Goal: Task Accomplishment & Management: Manage account settings

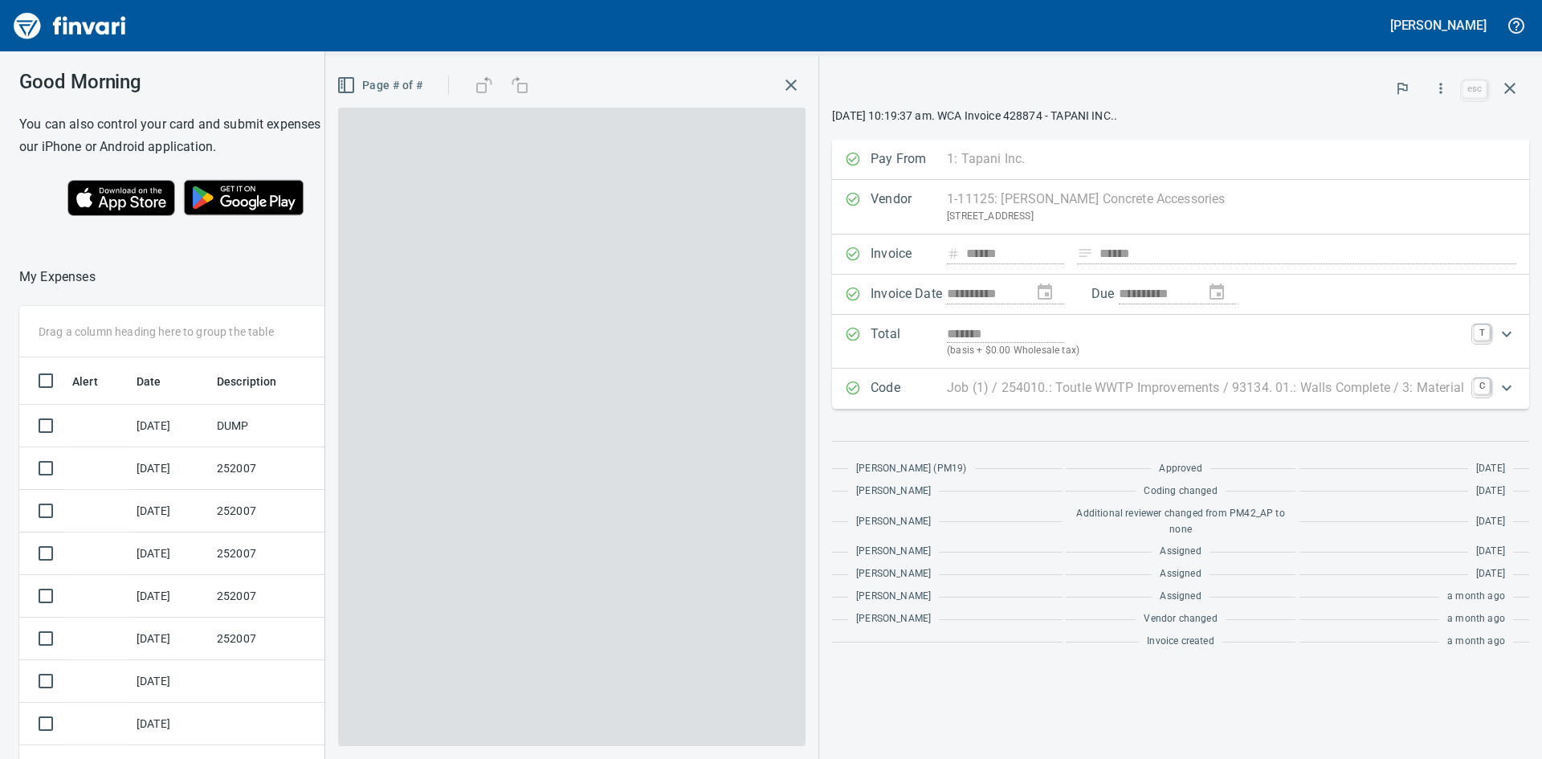
scroll to position [2, 2]
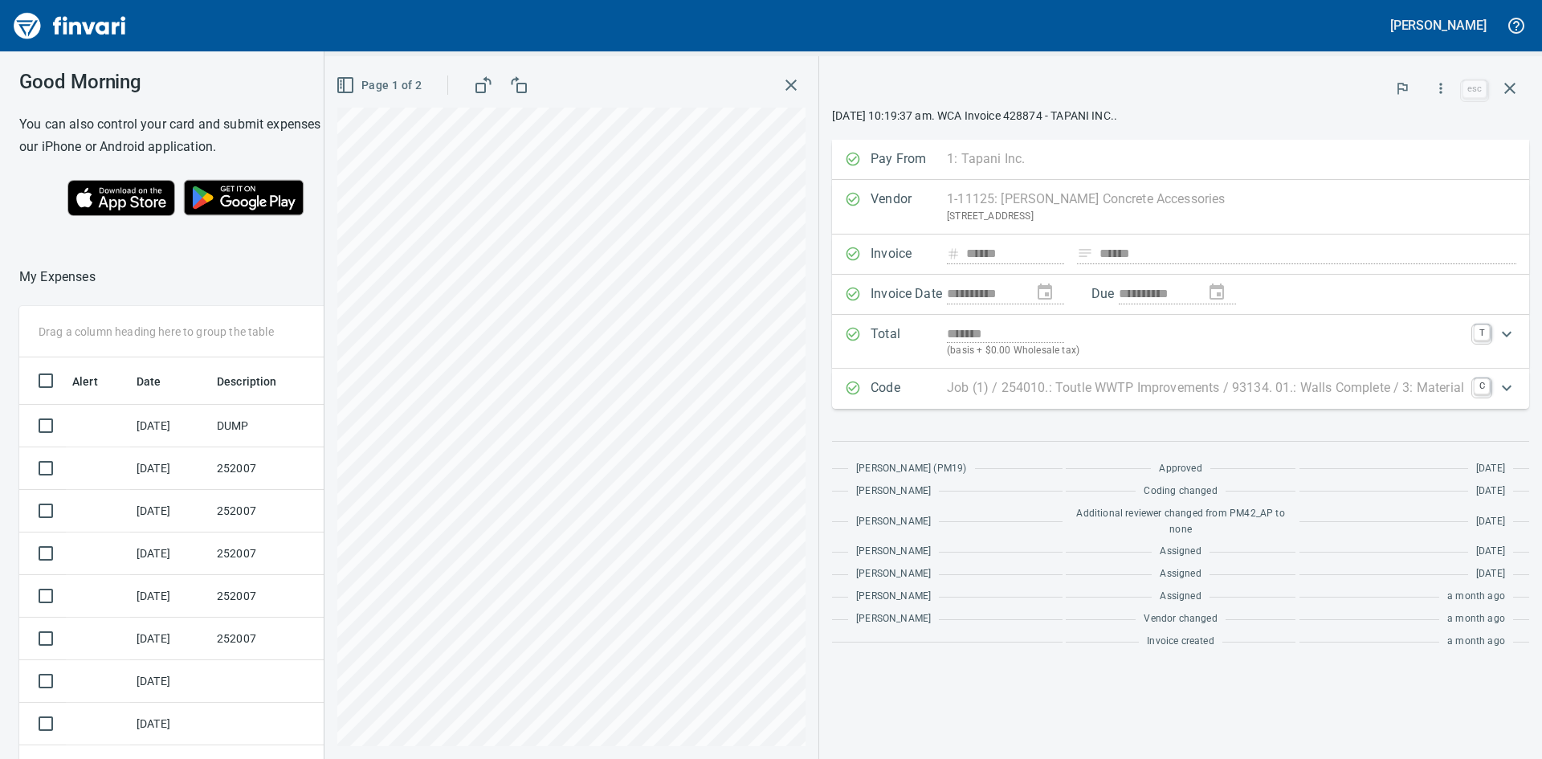
click at [785, 82] on icon "button" at bounding box center [790, 84] width 11 height 11
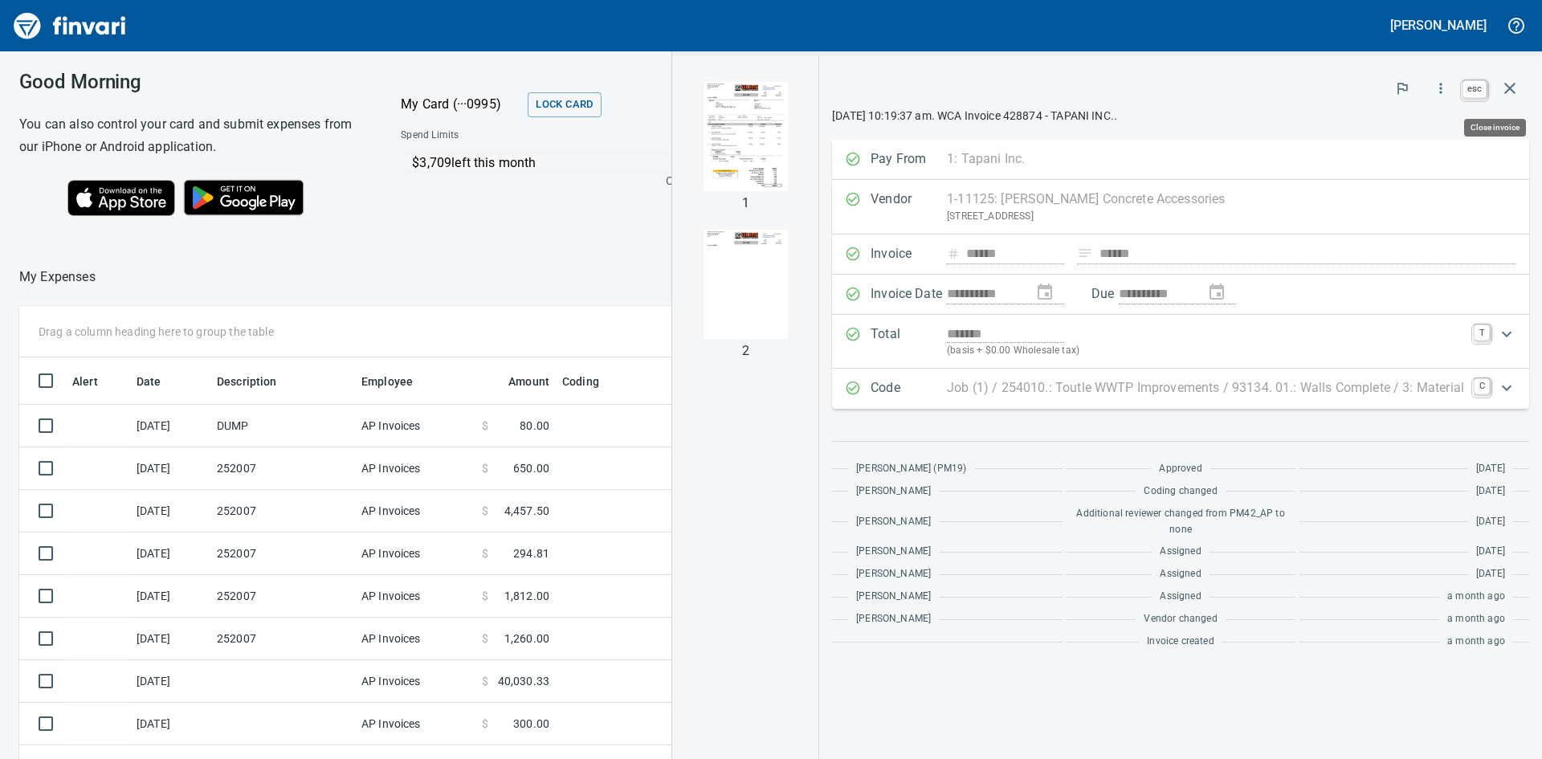
scroll to position [570, 1066]
click at [1508, 91] on icon "button" at bounding box center [1509, 88] width 11 height 11
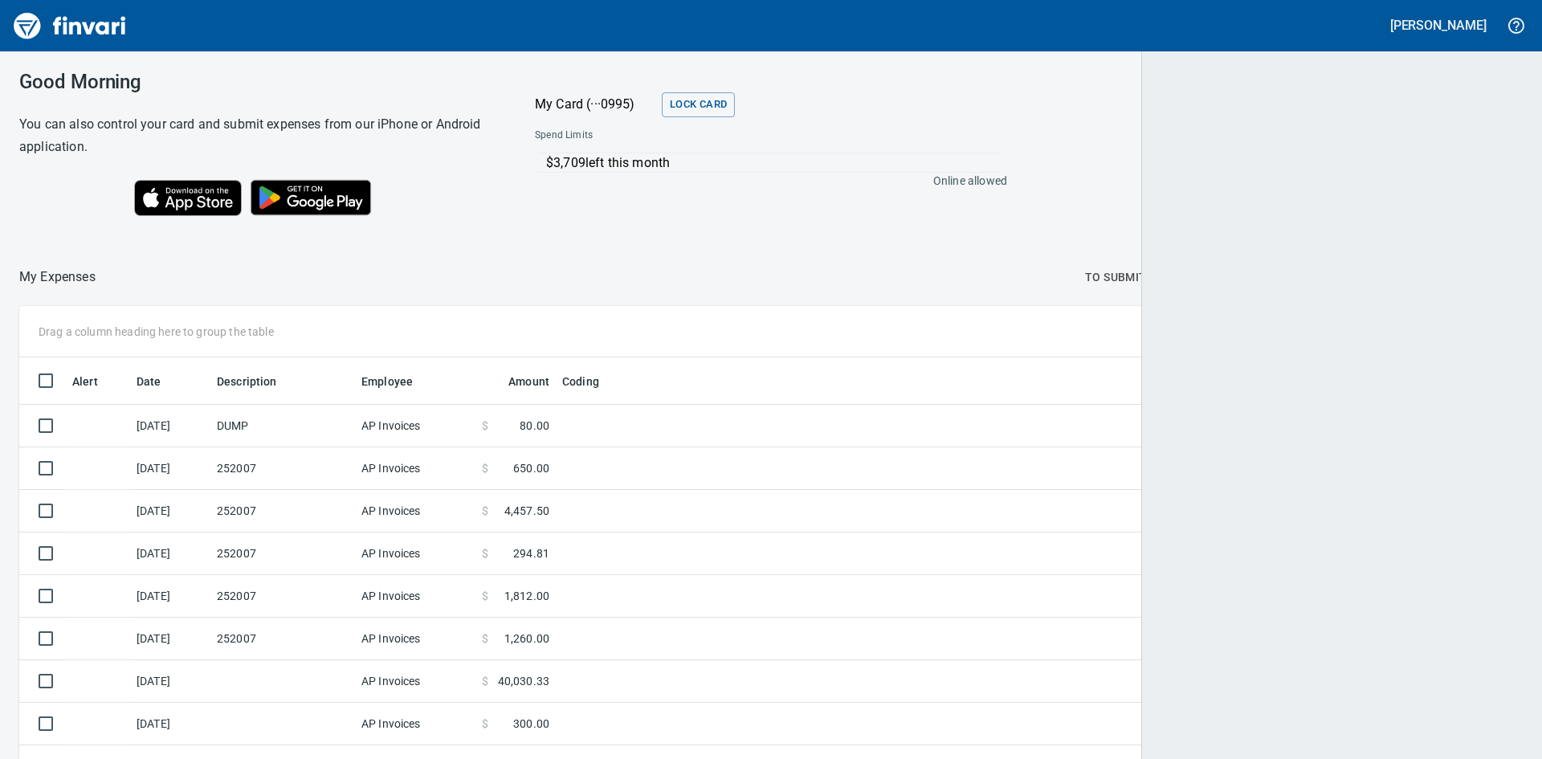
scroll to position [570, 1465]
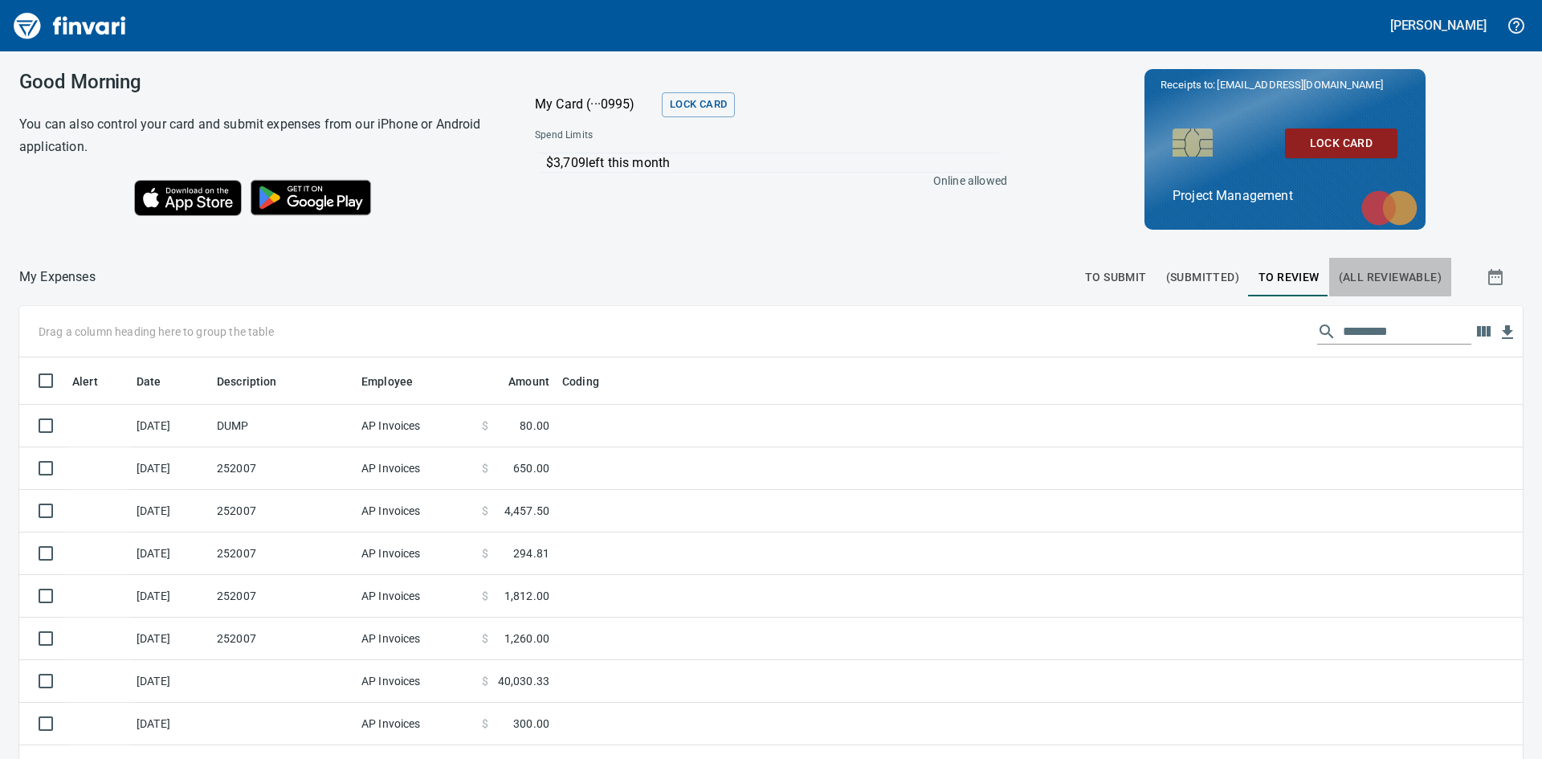
click at [1381, 272] on span "(All Reviewable)" at bounding box center [1390, 277] width 103 height 20
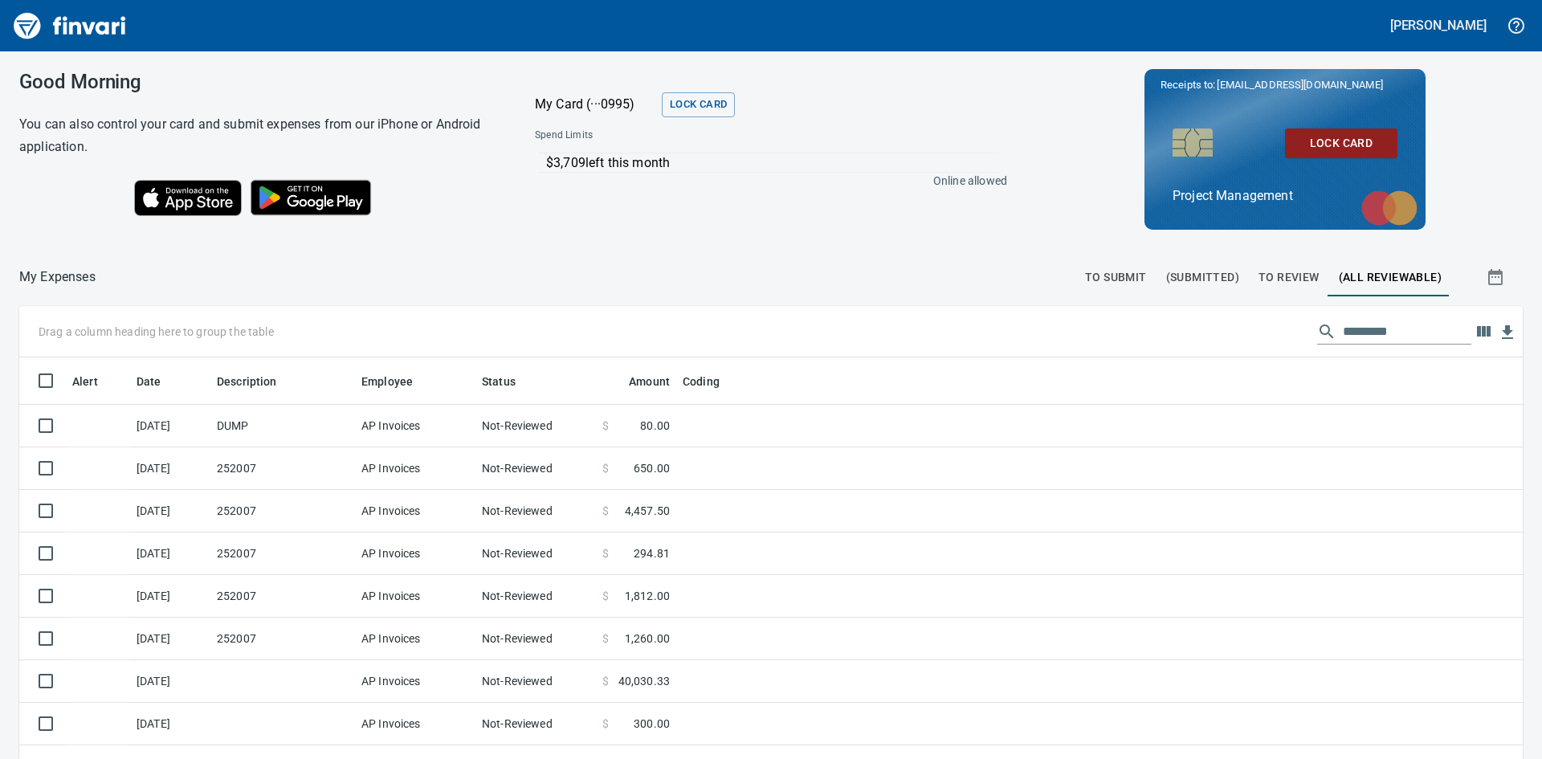
scroll to position [570, 1467]
click at [1296, 274] on span "To Review" at bounding box center [1288, 277] width 61 height 20
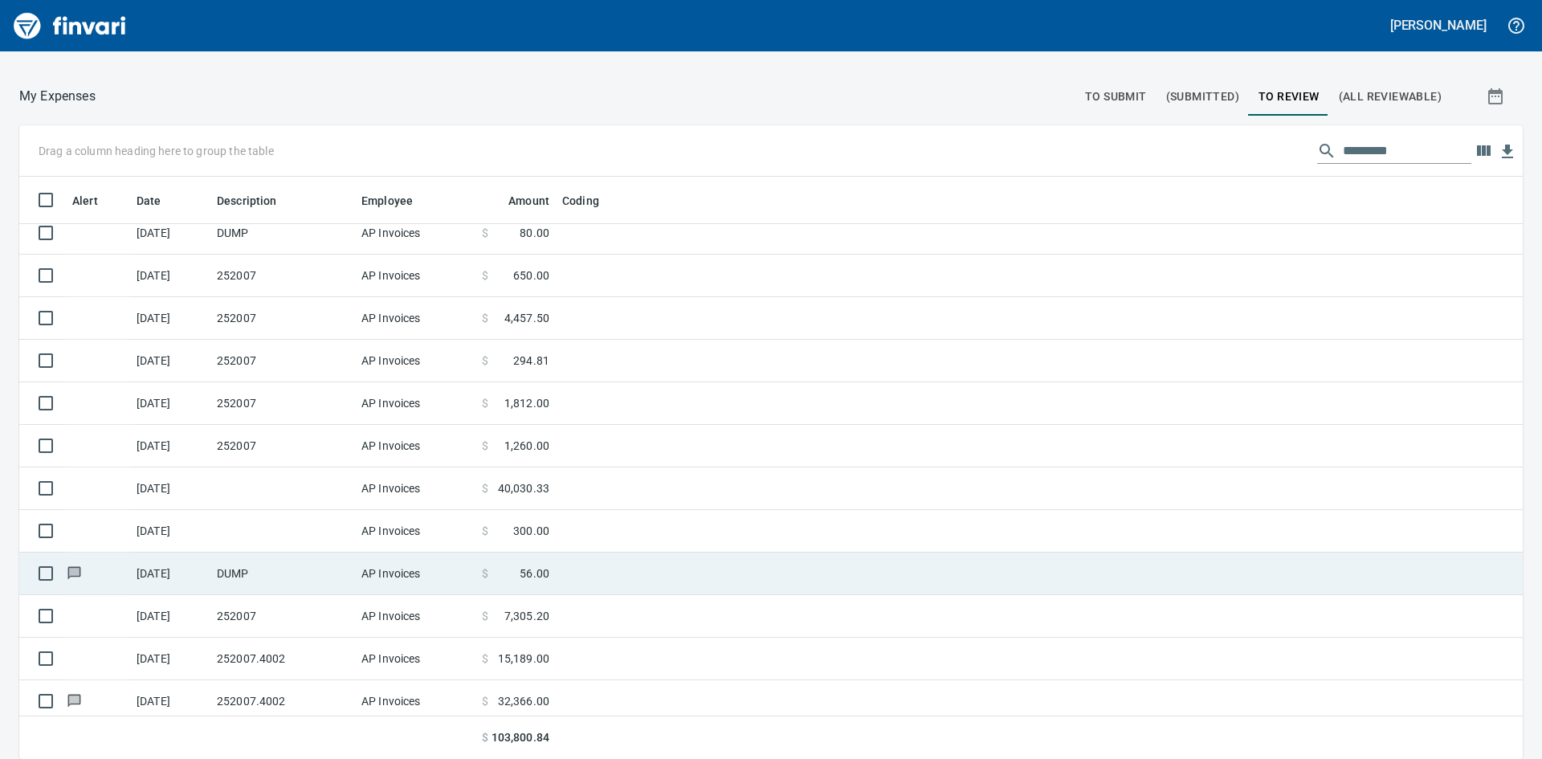
scroll to position [18, 0]
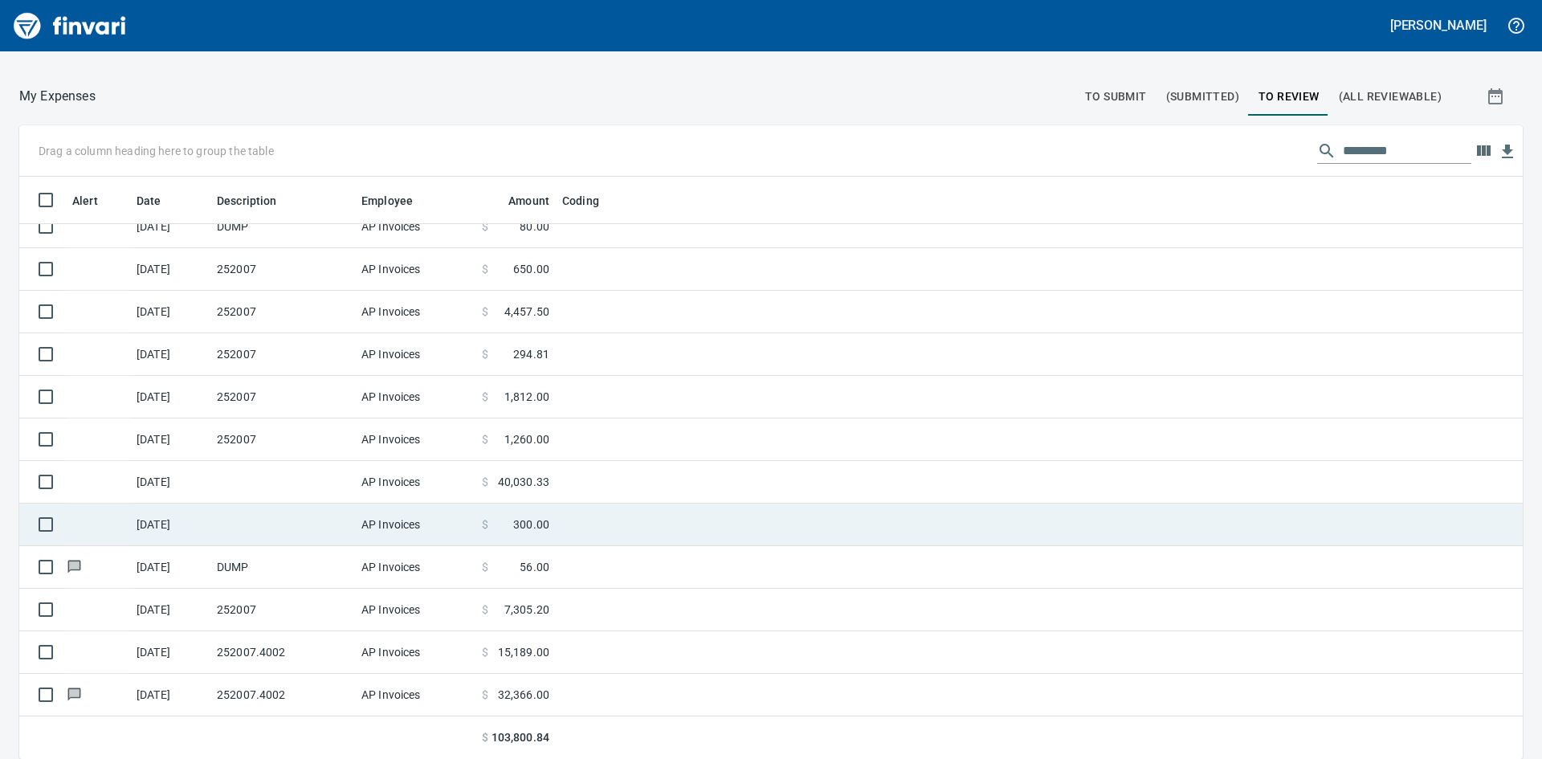
click at [200, 524] on td "[DATE]" at bounding box center [170, 524] width 80 height 43
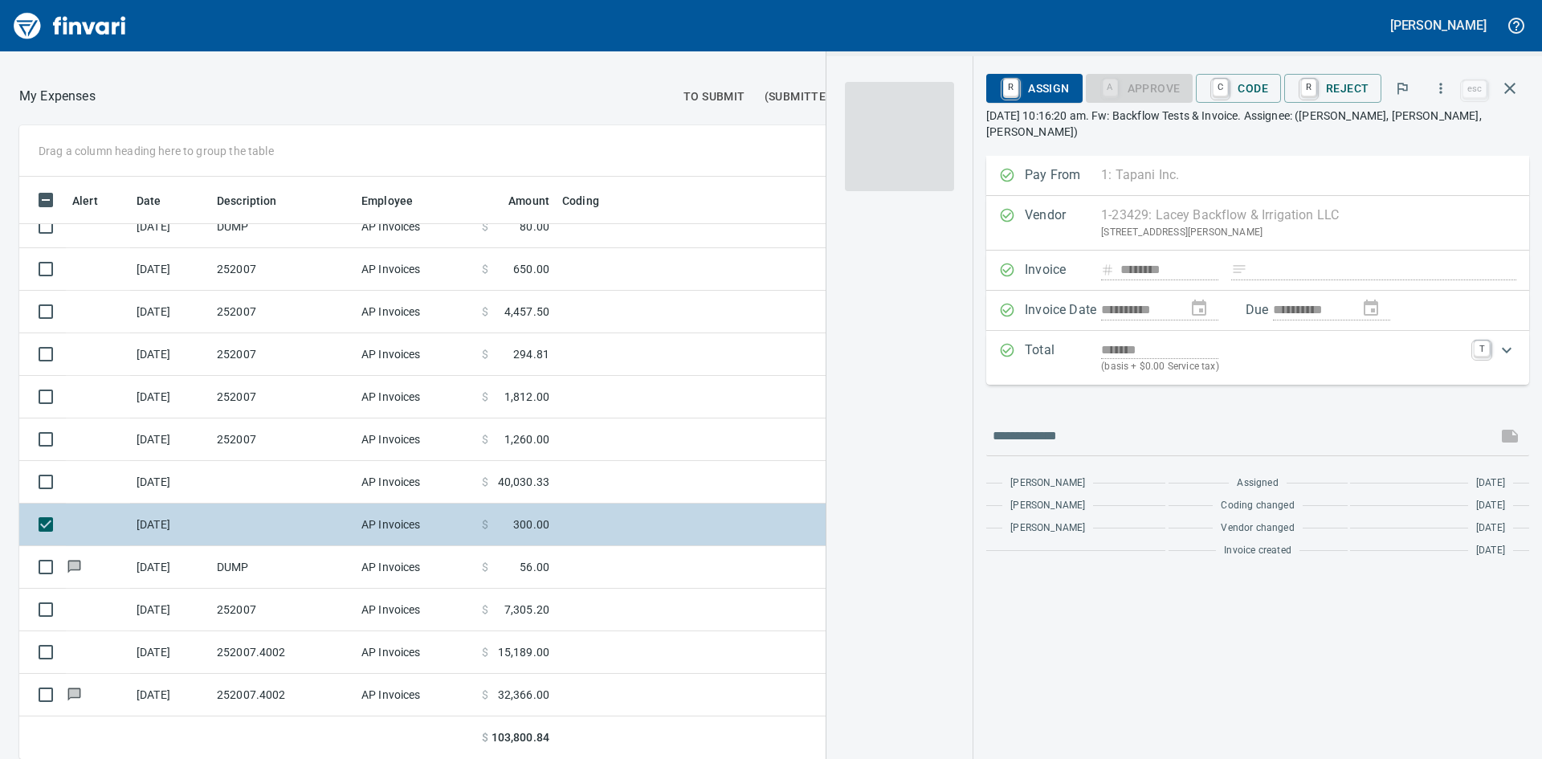
scroll to position [570, 1066]
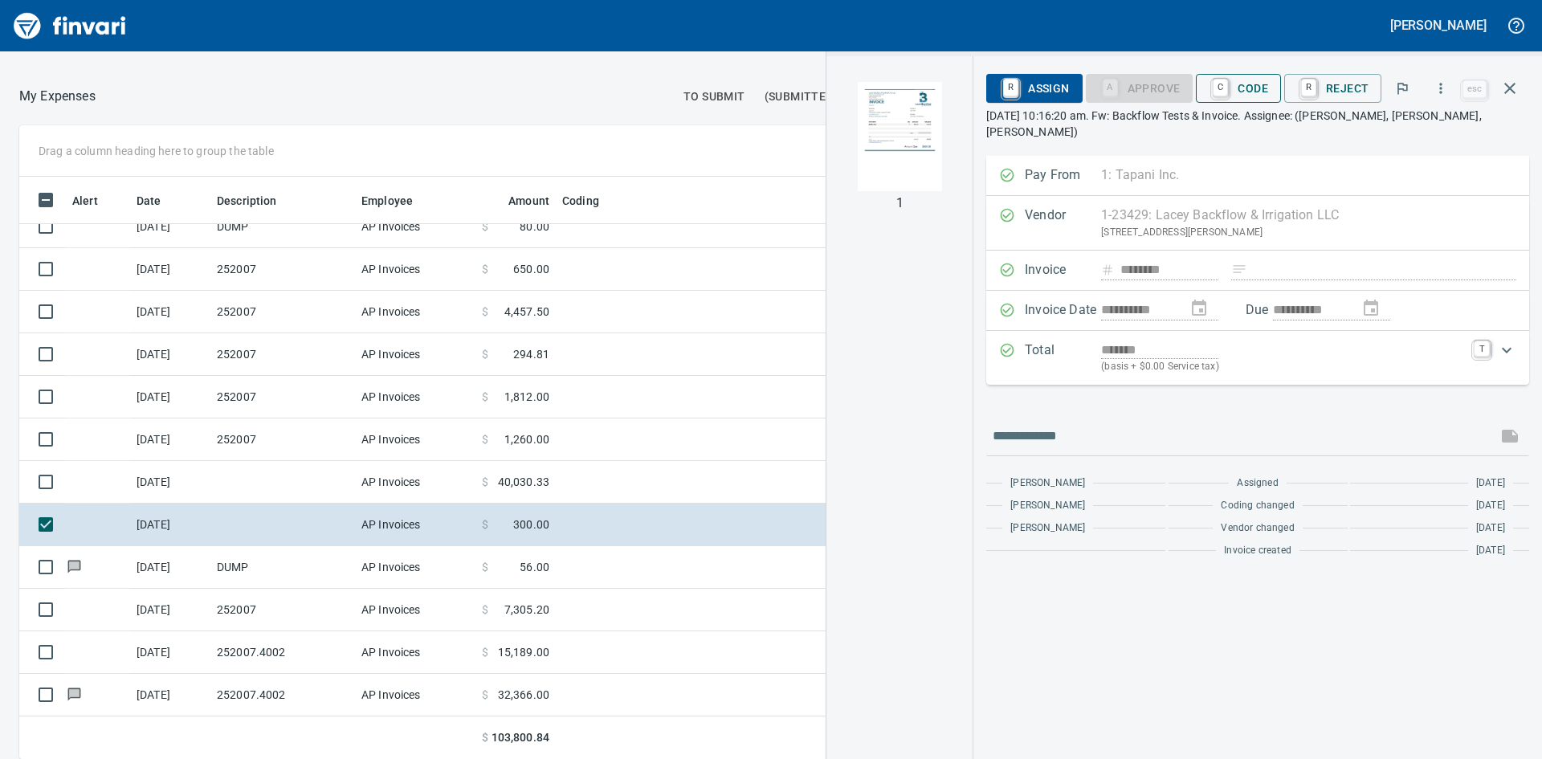
click at [1234, 90] on span "C Code" at bounding box center [1237, 88] width 59 height 27
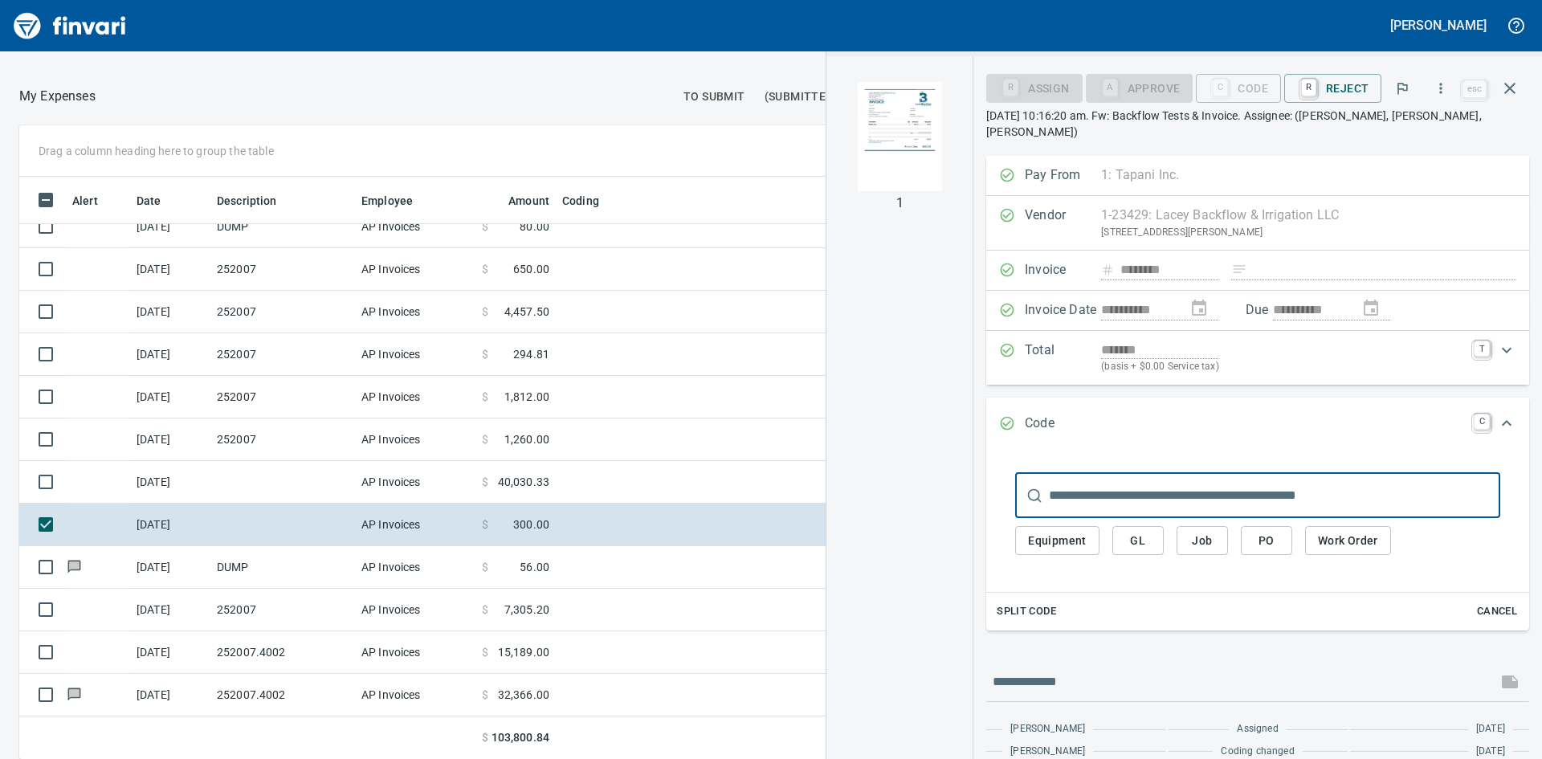
click at [1217, 529] on button "Job" at bounding box center [1201, 541] width 51 height 30
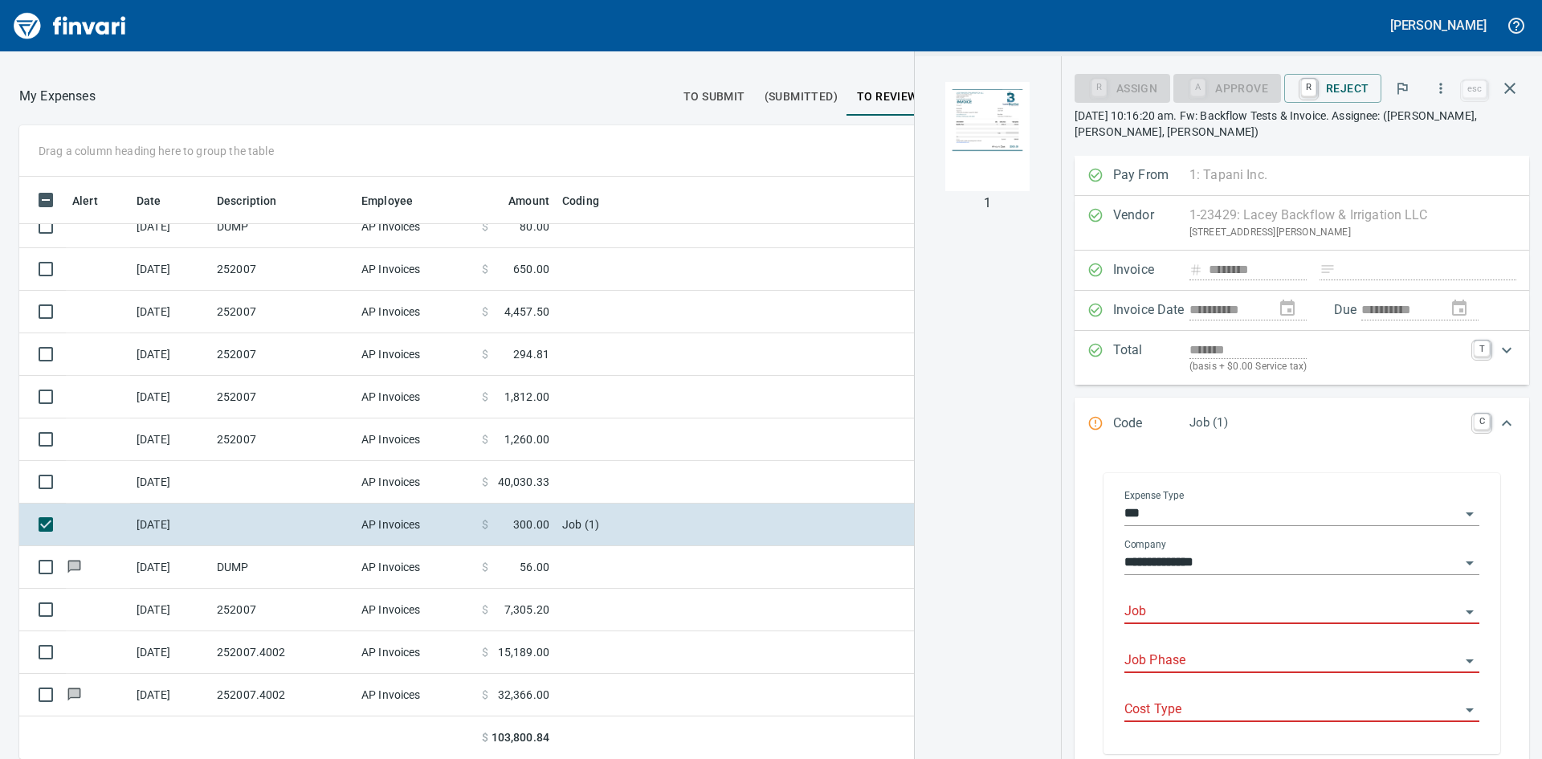
click at [1203, 605] on input "Job" at bounding box center [1292, 612] width 336 height 22
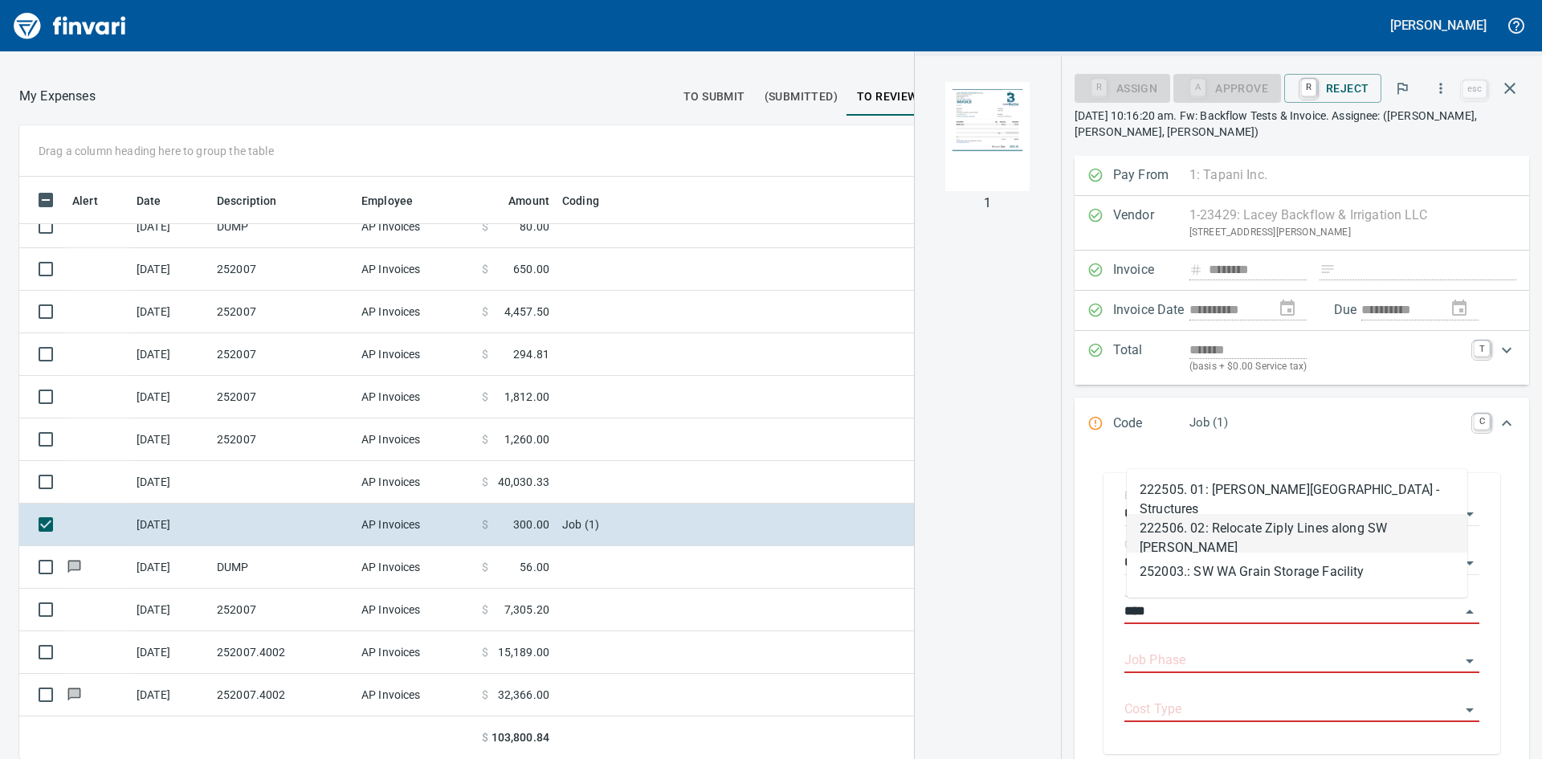
scroll to position [0, 0]
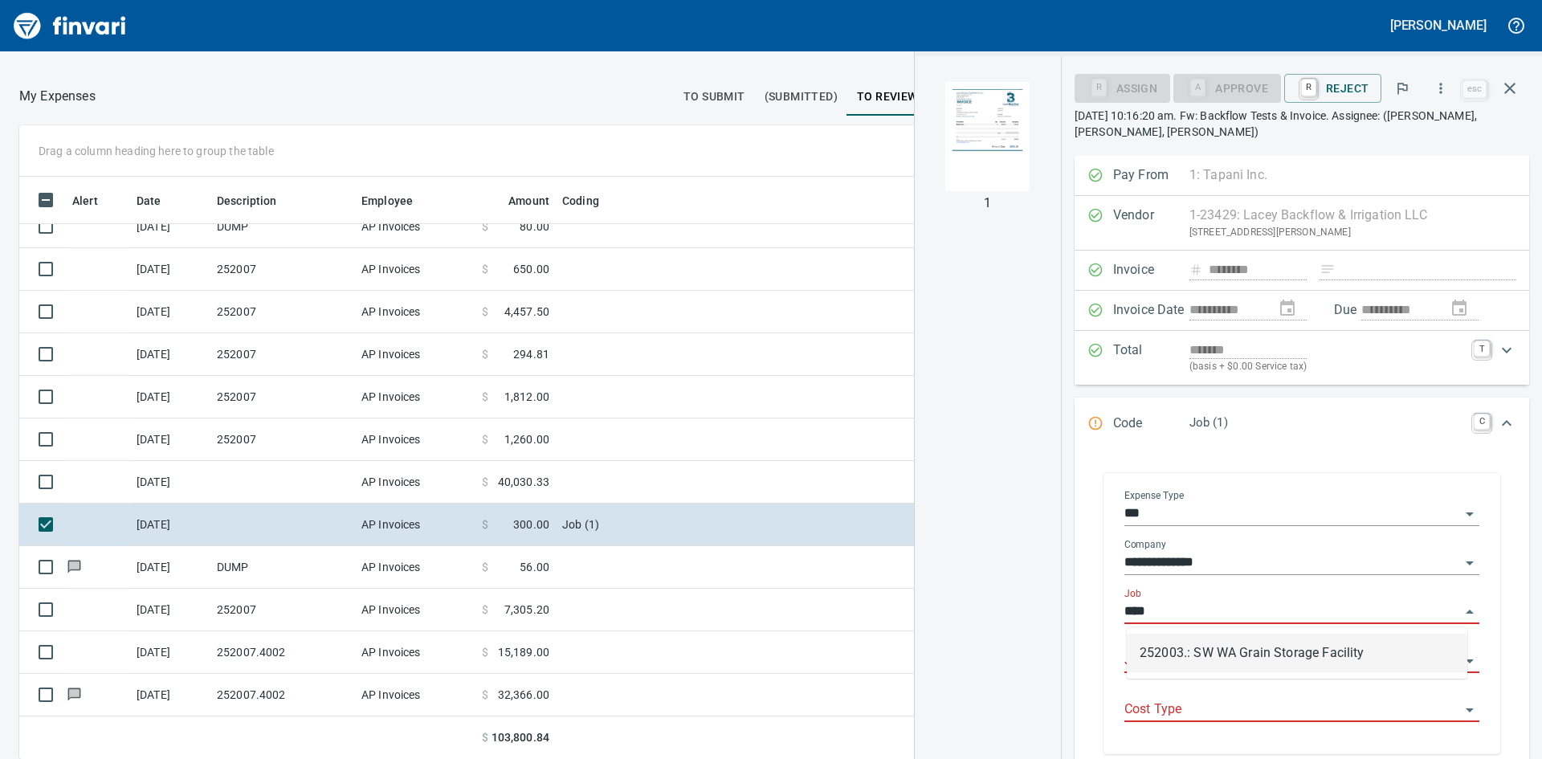
click at [1312, 647] on li "252003.: SW WA Grain Storage Facility" at bounding box center [1297, 653] width 340 height 39
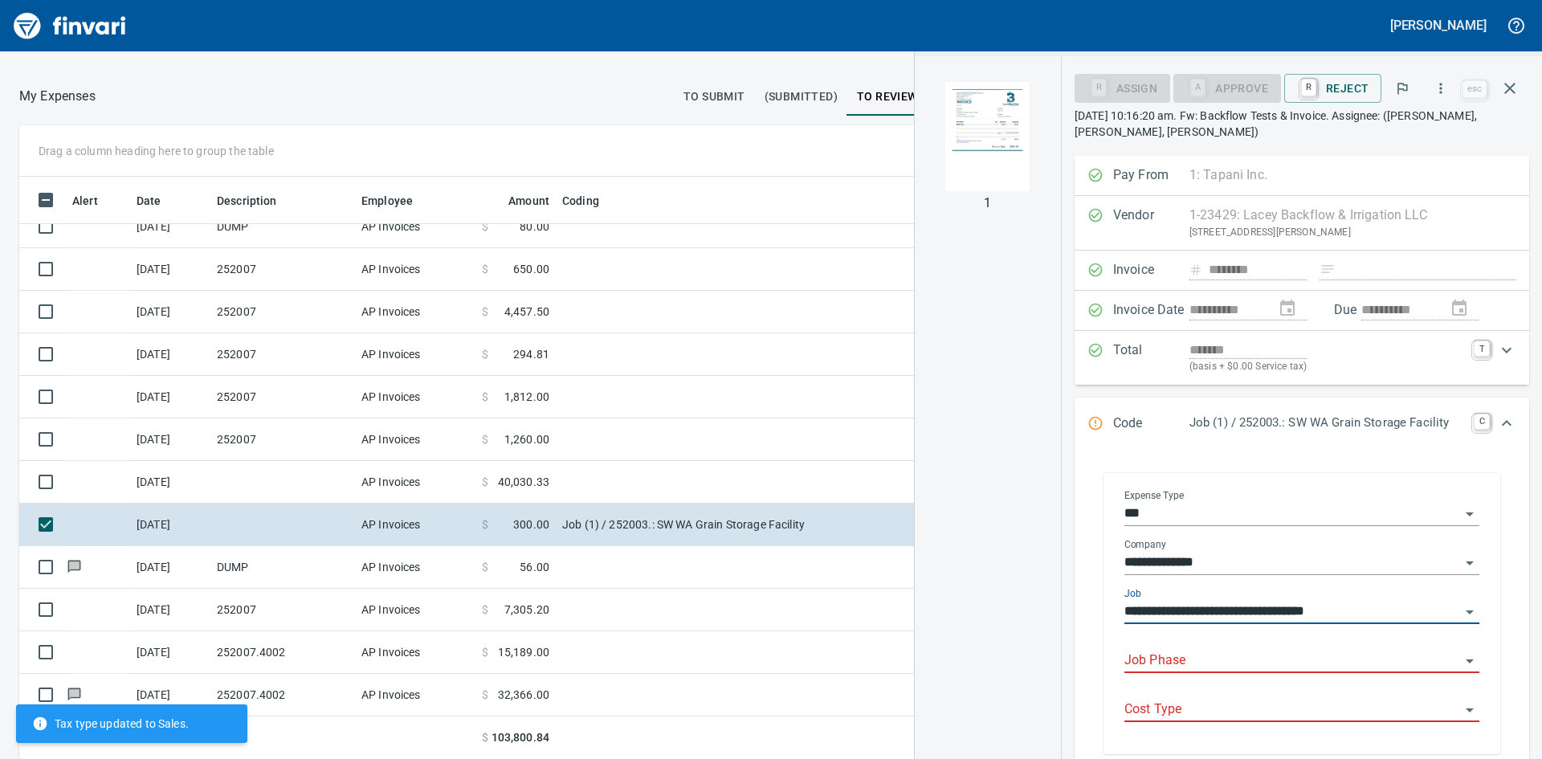
type input "**********"
click at [1290, 660] on input "Job Phase" at bounding box center [1292, 661] width 336 height 22
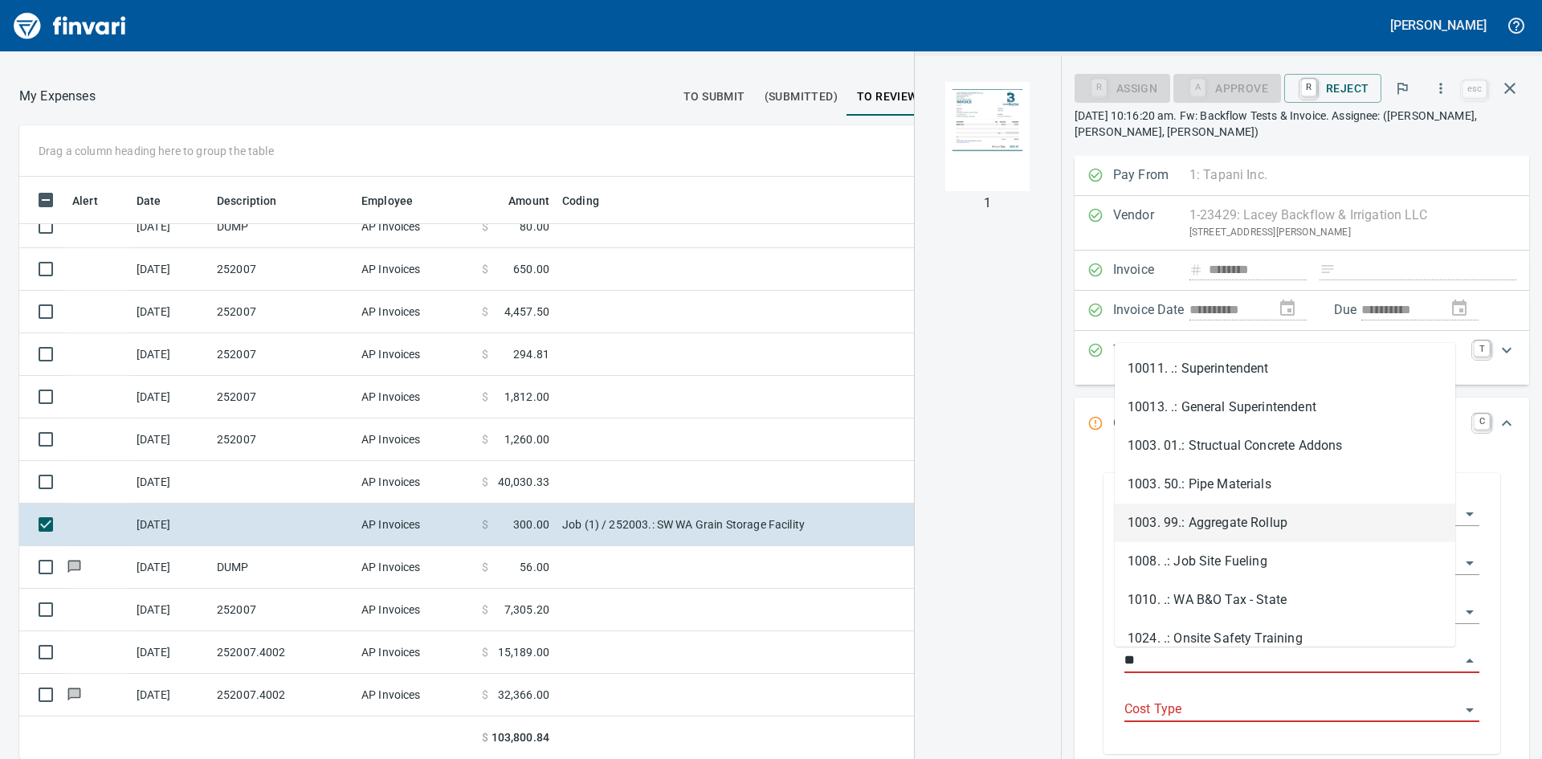
type input "*"
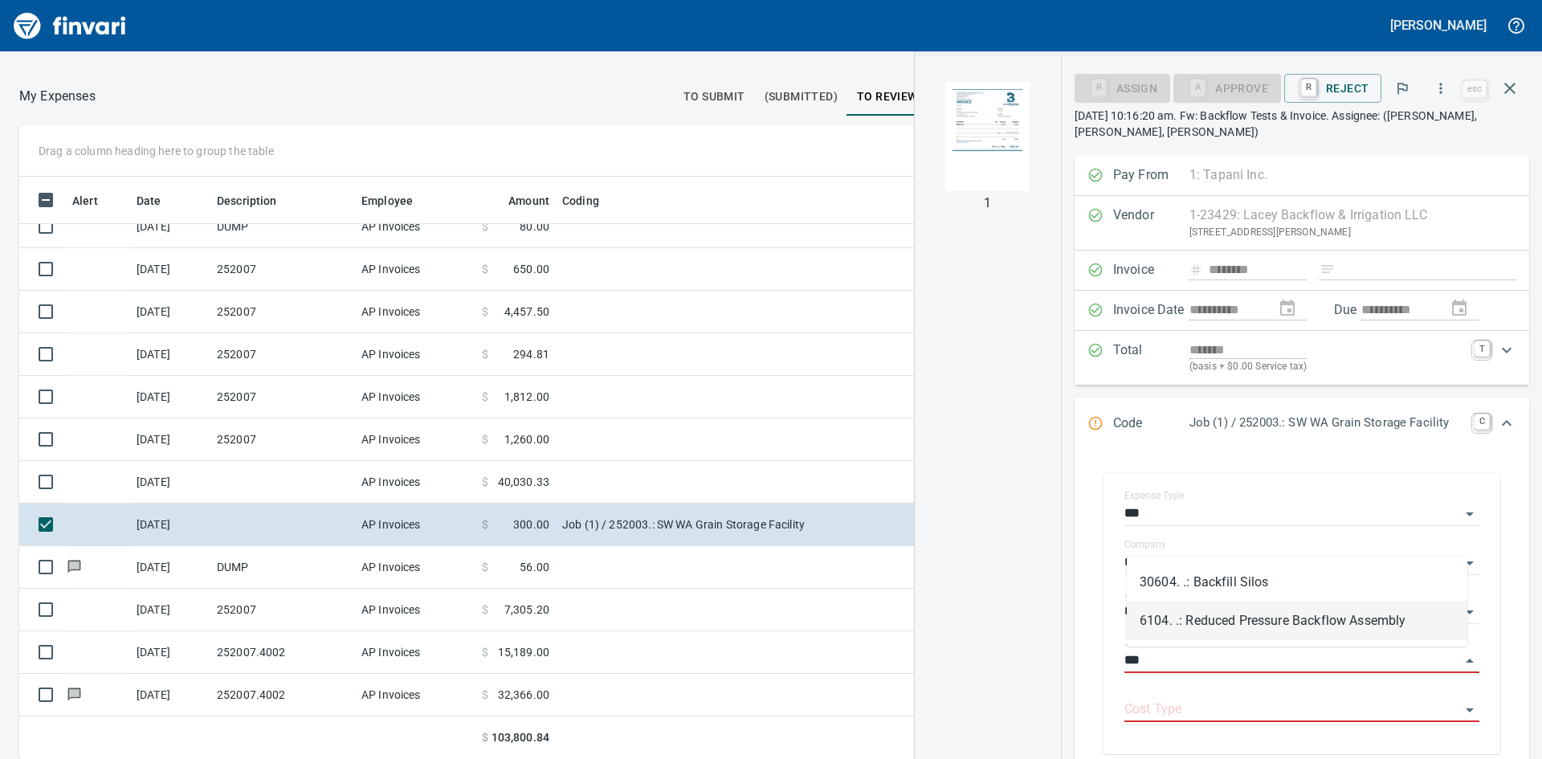
click at [1208, 627] on li "6104. .: Reduced Pressure Backflow Assembly" at bounding box center [1297, 620] width 340 height 39
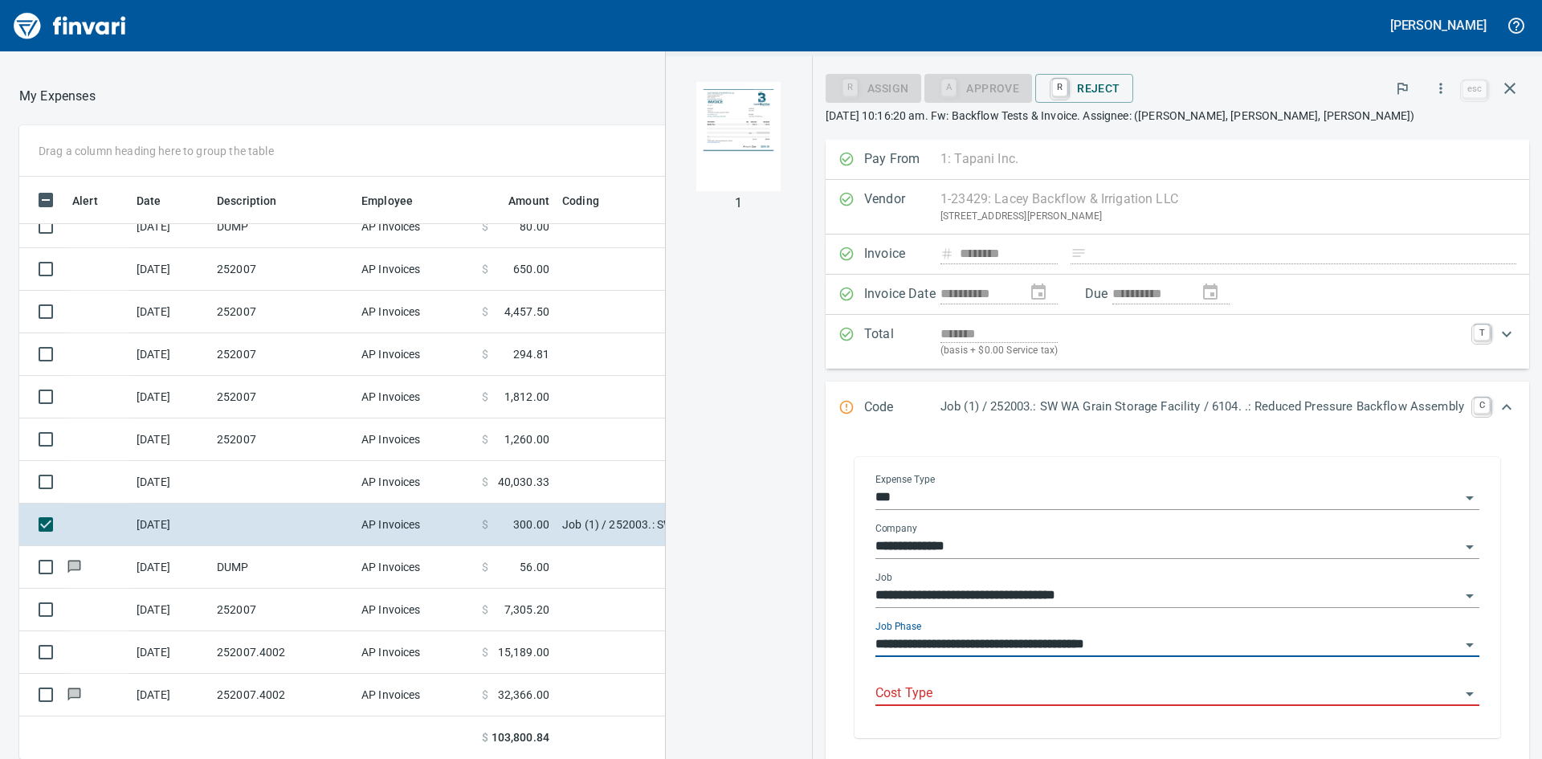
type input "**********"
click at [1127, 691] on input "Cost Type" at bounding box center [1167, 694] width 585 height 22
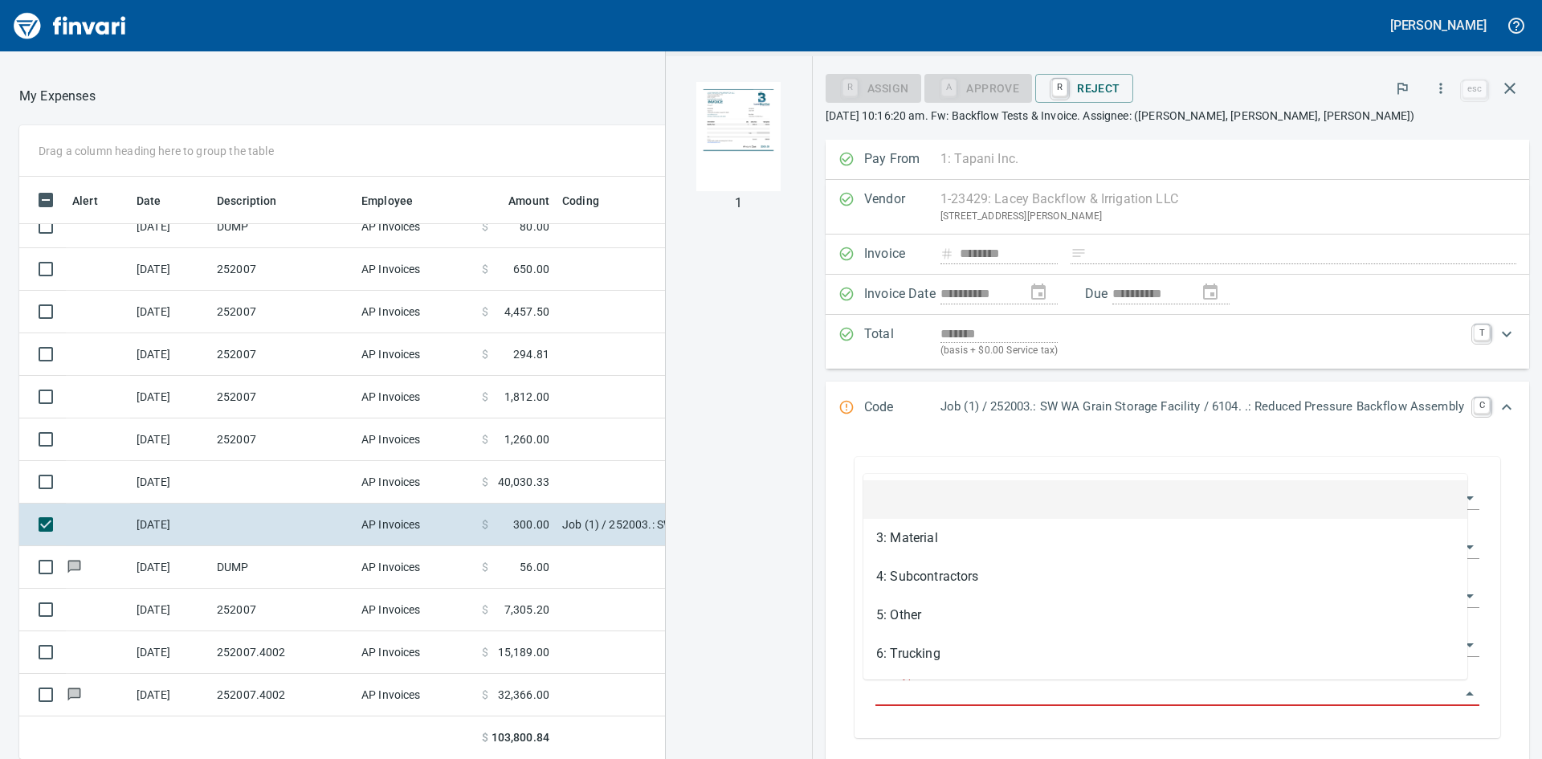
scroll to position [570, 1066]
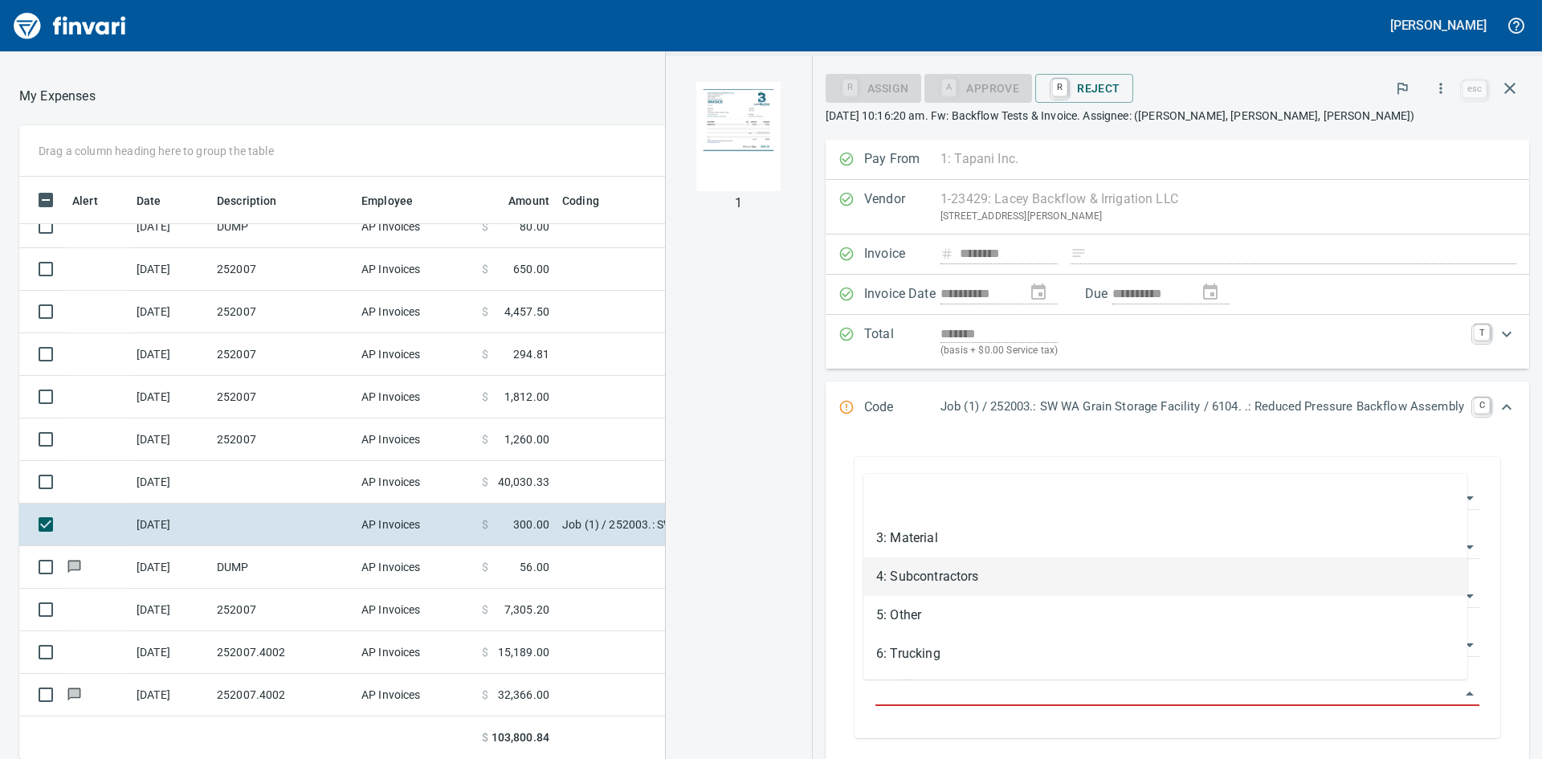
click at [967, 578] on li "4: Subcontractors" at bounding box center [1165, 576] width 604 height 39
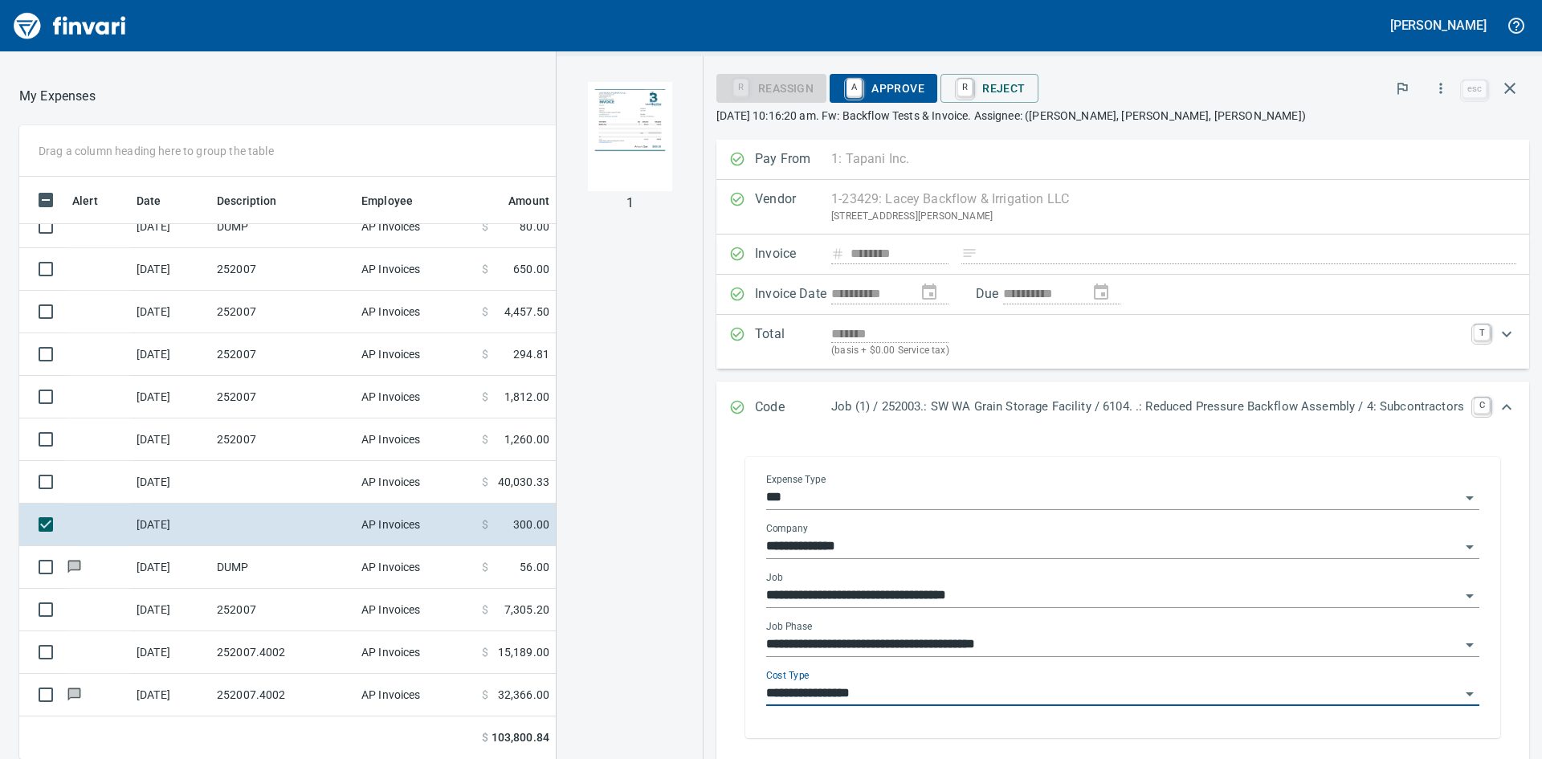
type input "**********"
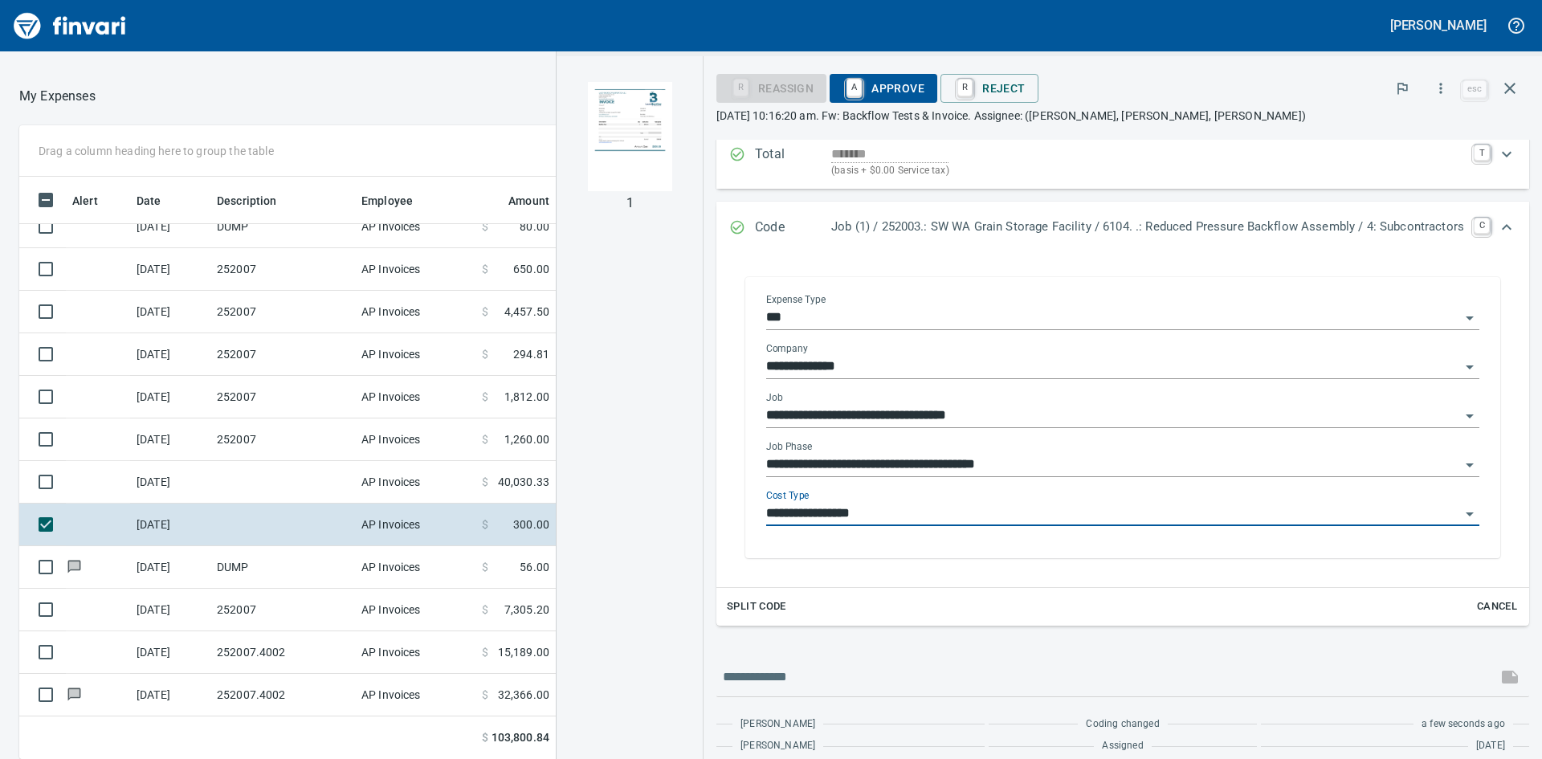
scroll to position [239, 0]
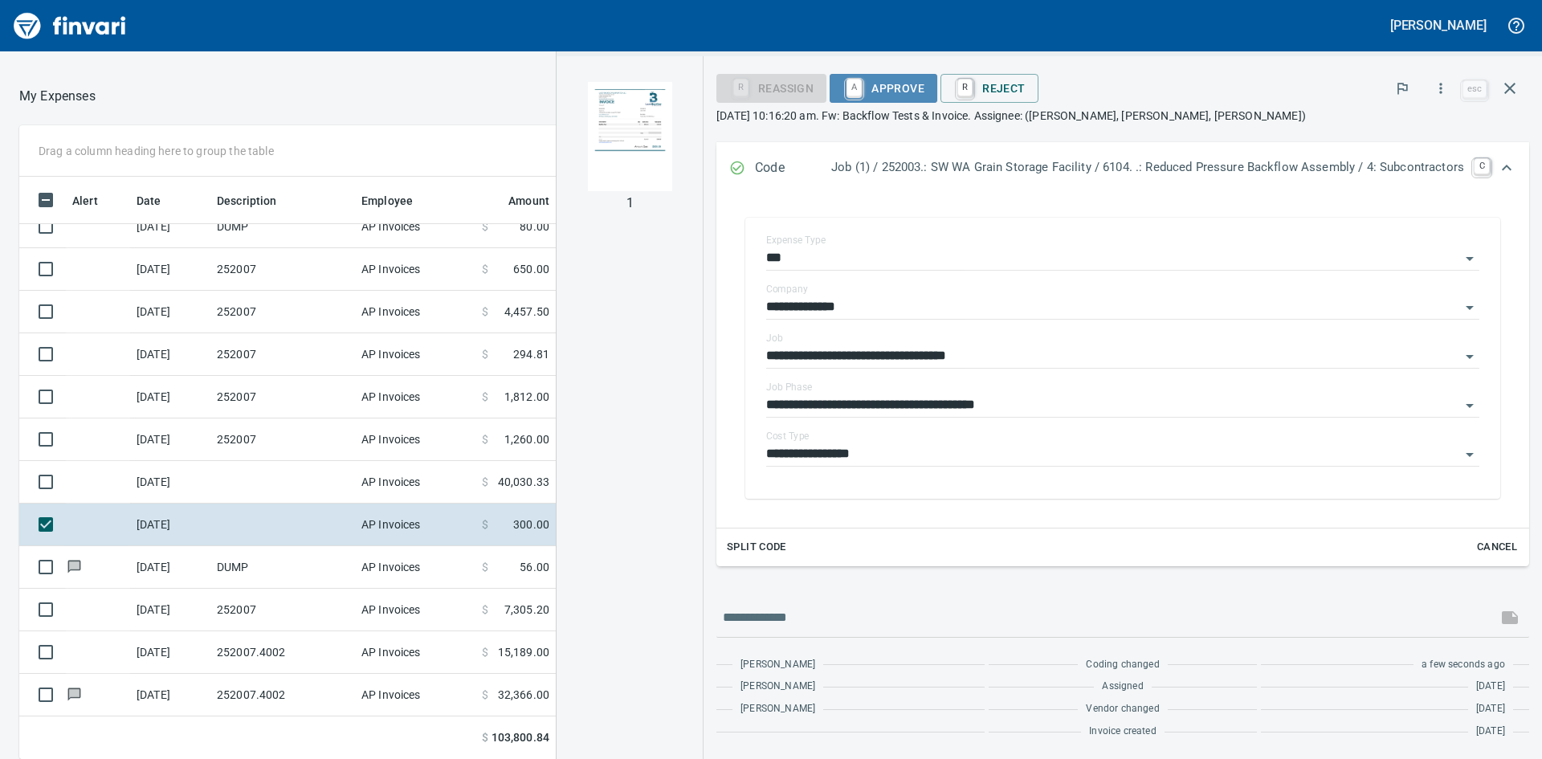
click at [860, 80] on span "A Approve" at bounding box center [883, 88] width 82 height 27
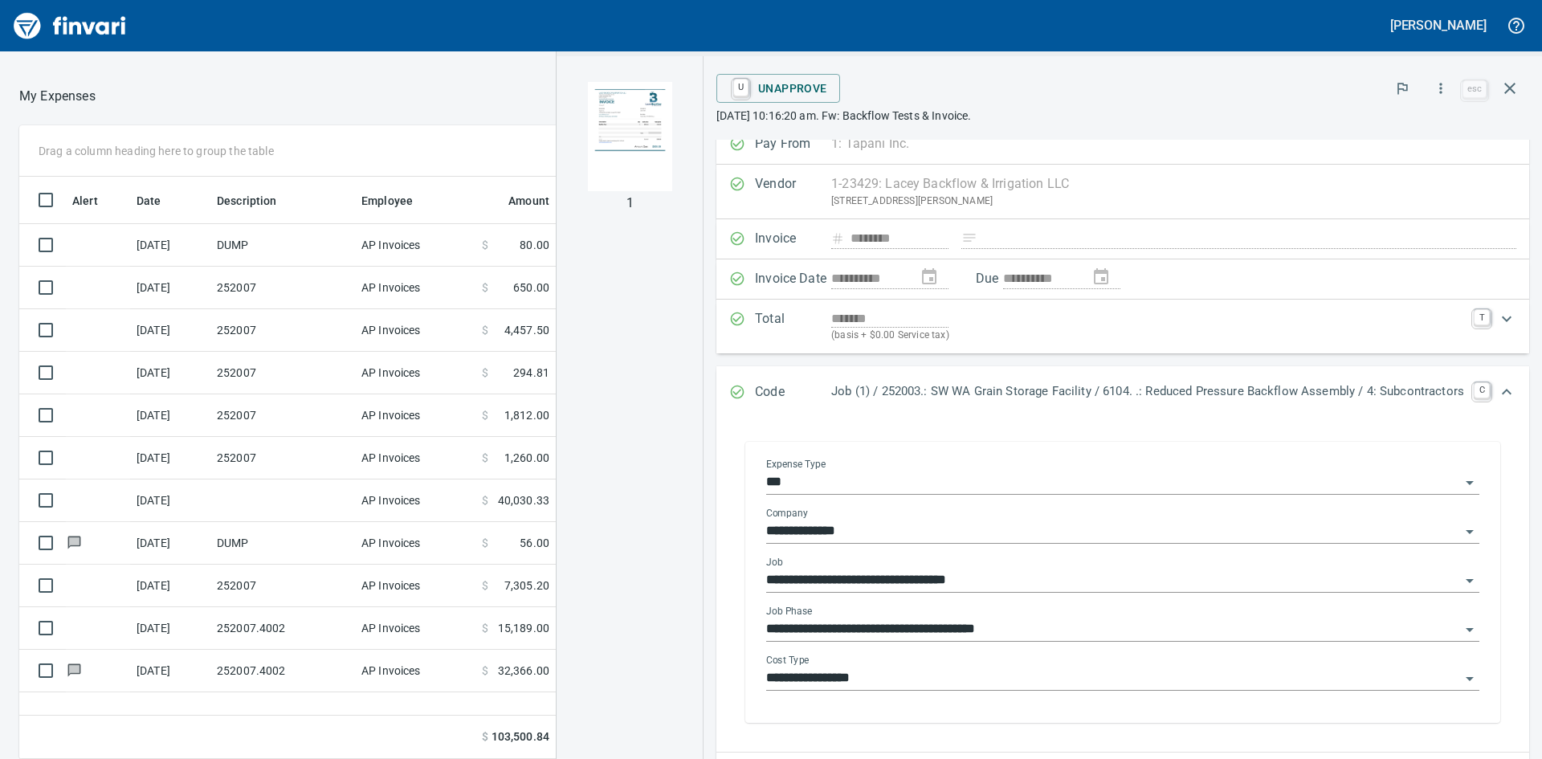
scroll to position [0, 0]
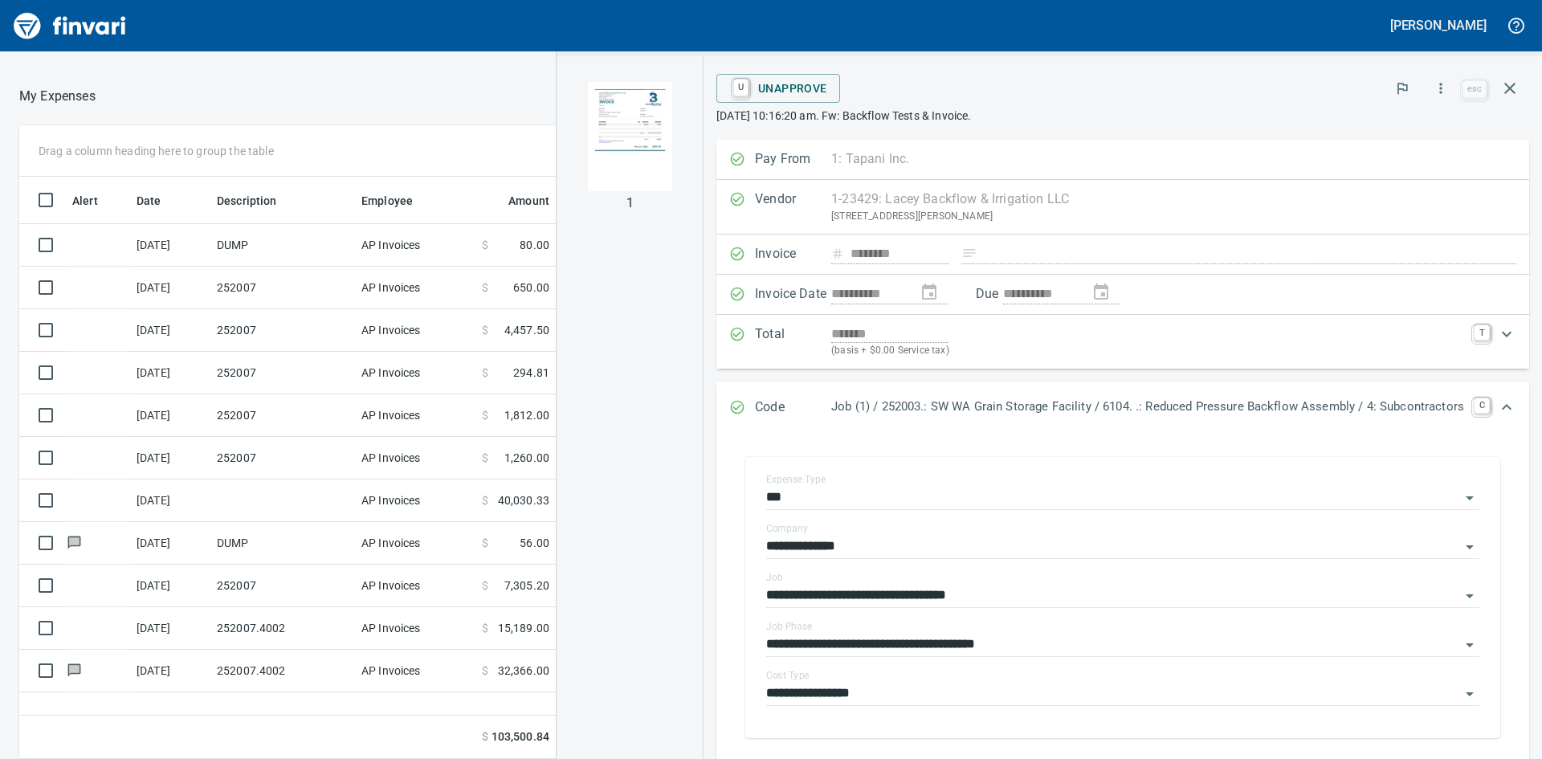
click at [1497, 335] on icon "Expand" at bounding box center [1506, 333] width 19 height 19
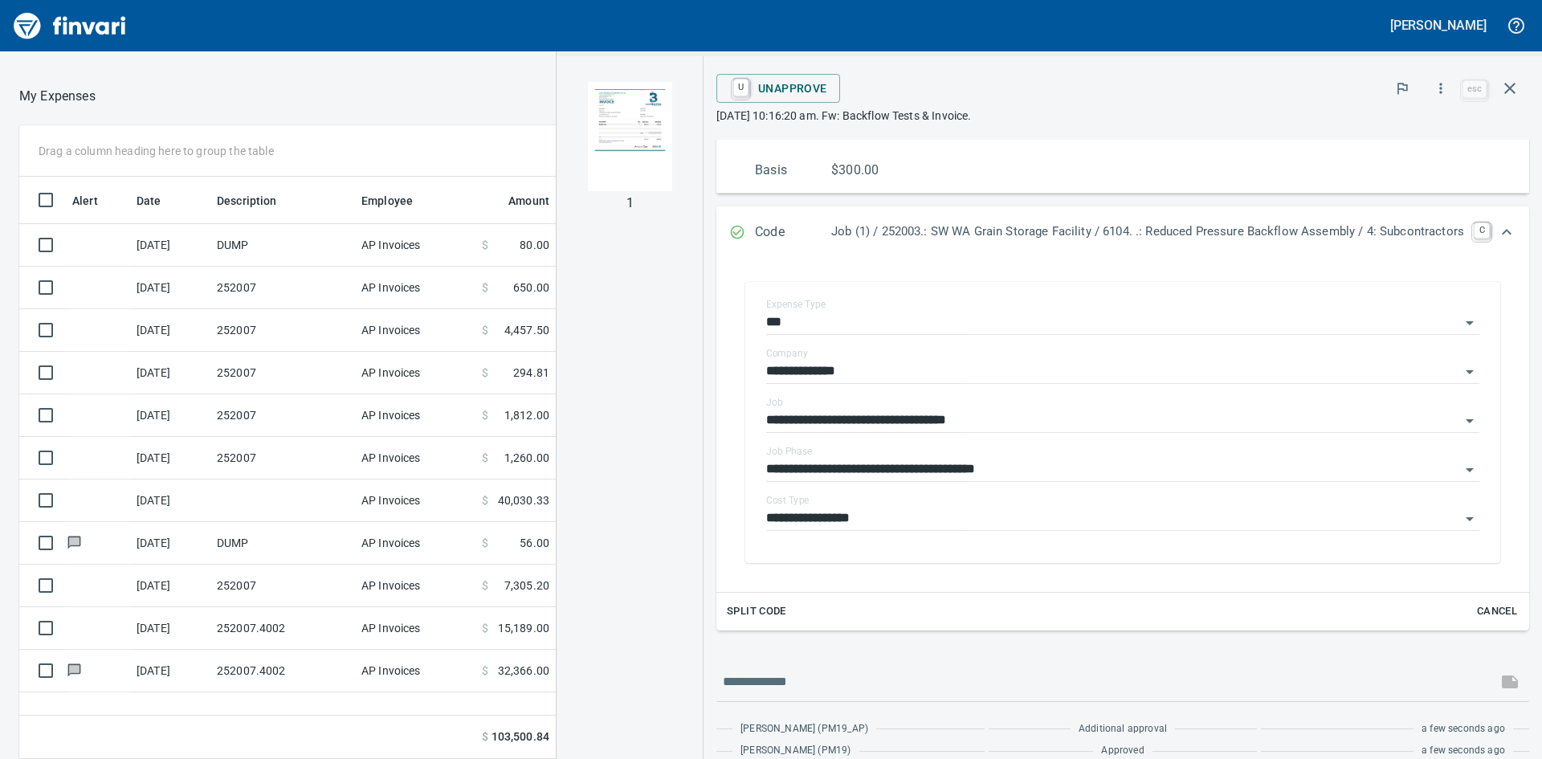
scroll to position [421, 0]
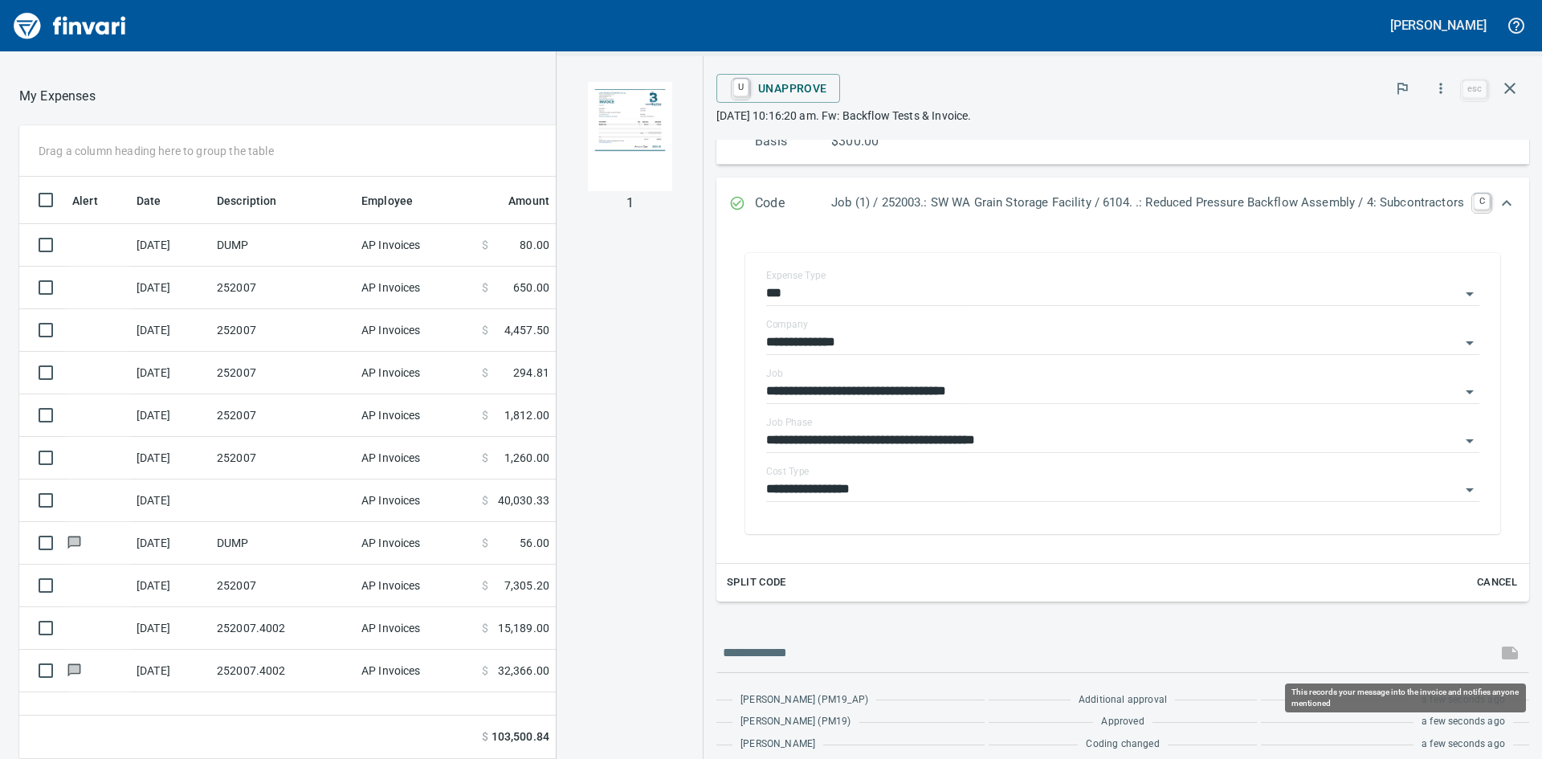
click at [1498, 652] on span at bounding box center [1509, 653] width 39 height 39
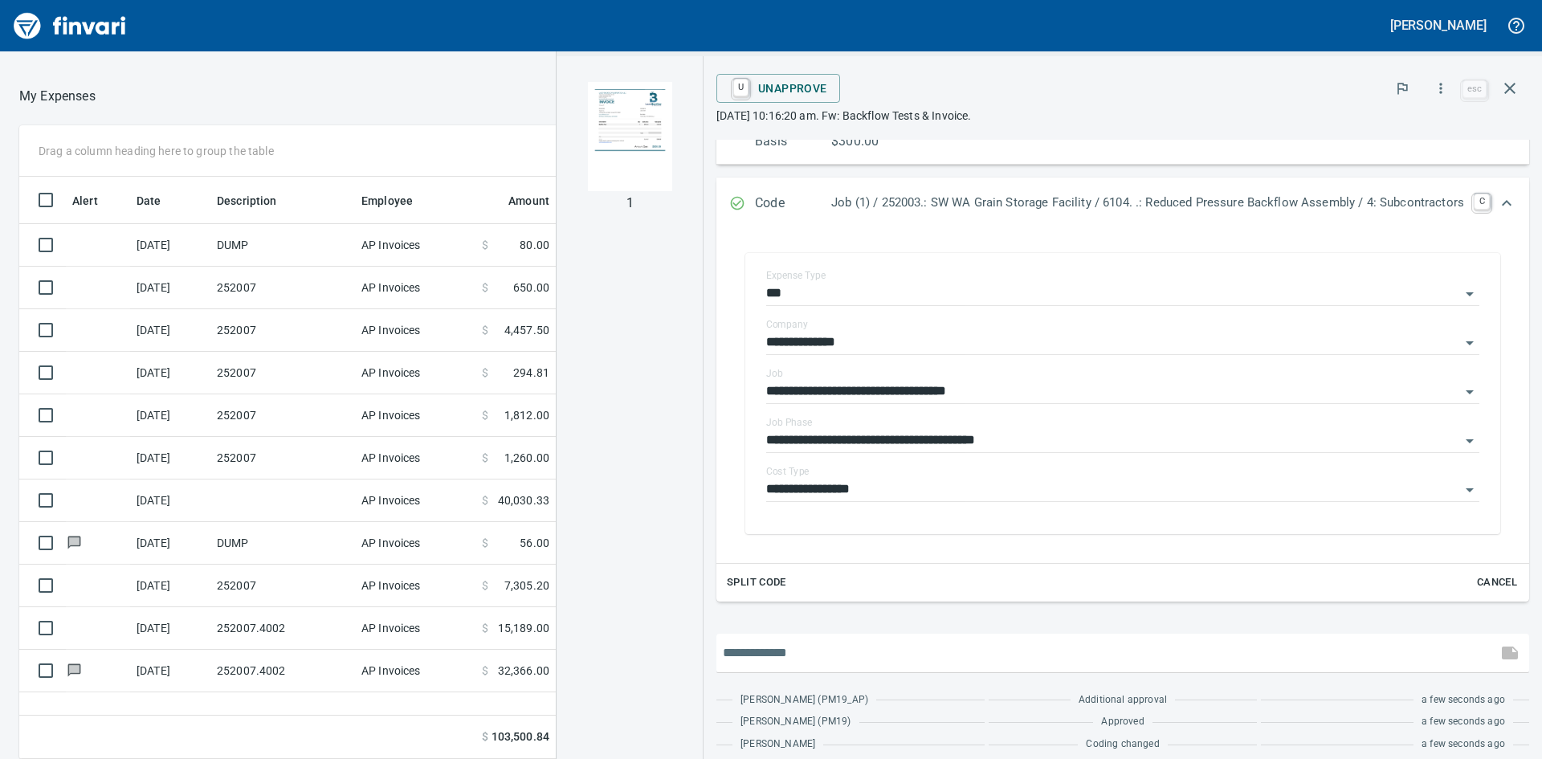
click at [860, 650] on input "text" at bounding box center [1107, 653] width 768 height 26
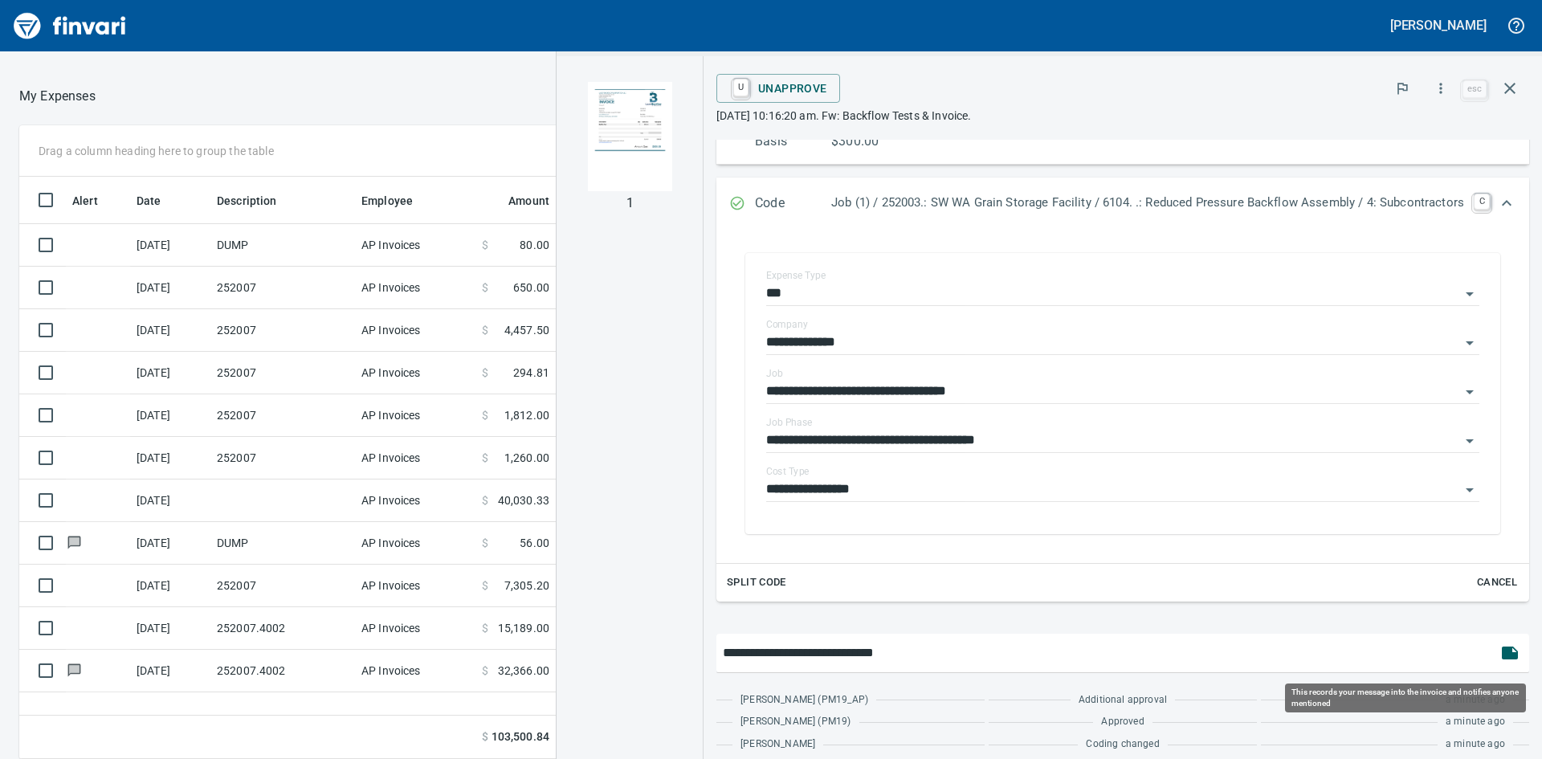
type input "**********"
click at [1502, 652] on icon "button" at bounding box center [1510, 652] width 16 height 13
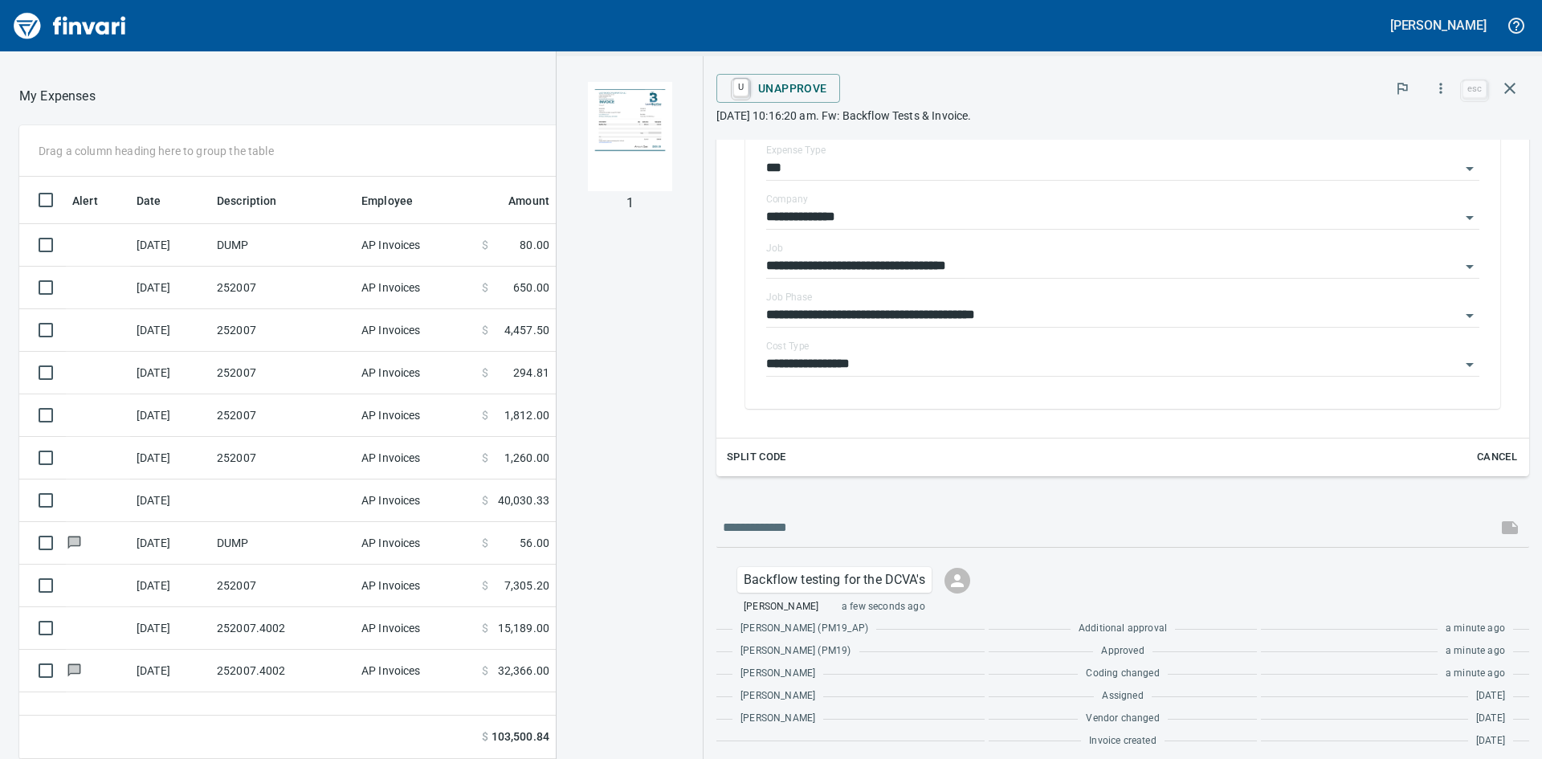
scroll to position [556, 0]
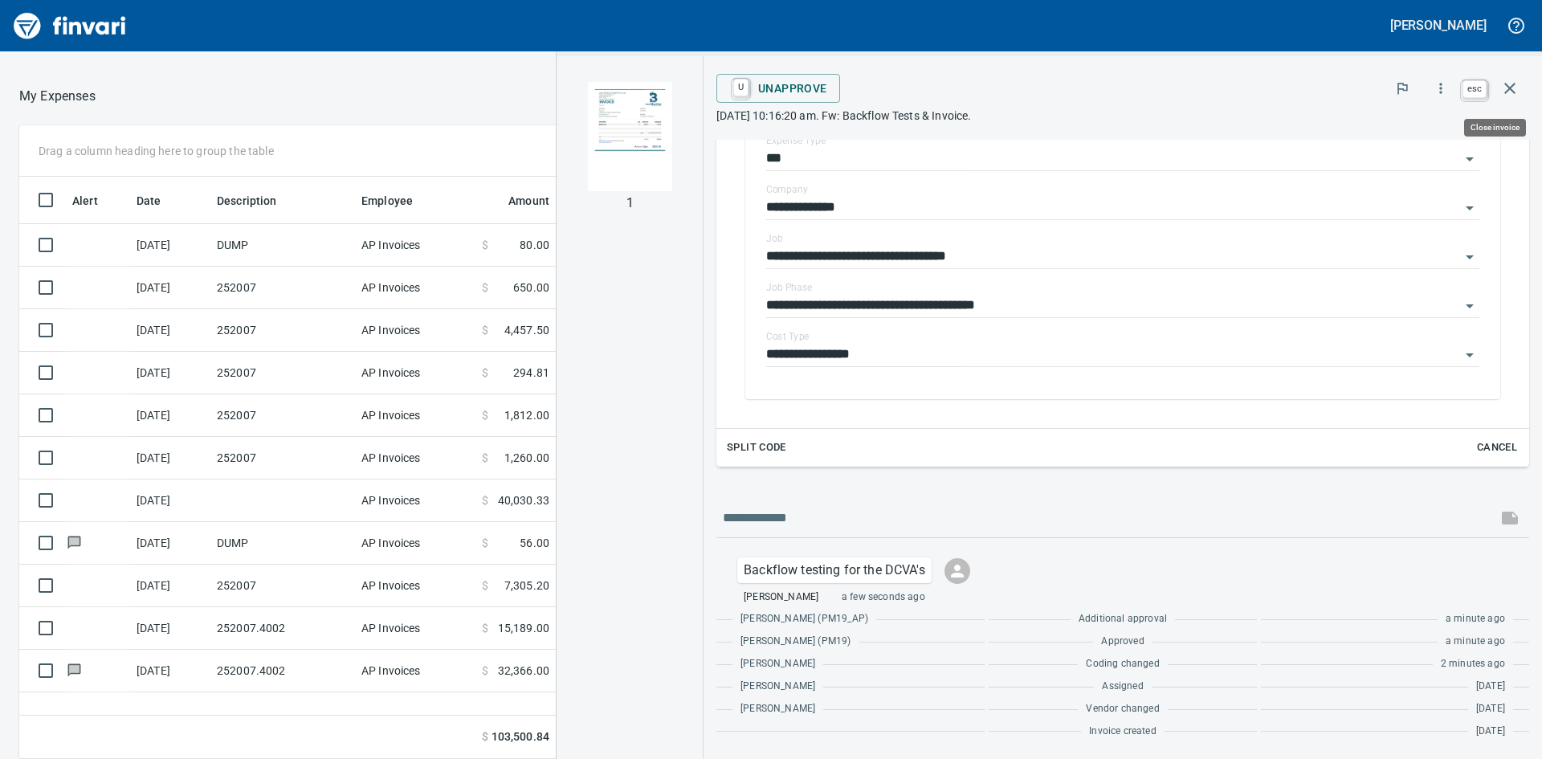
click at [1510, 86] on icon "button" at bounding box center [1509, 88] width 19 height 19
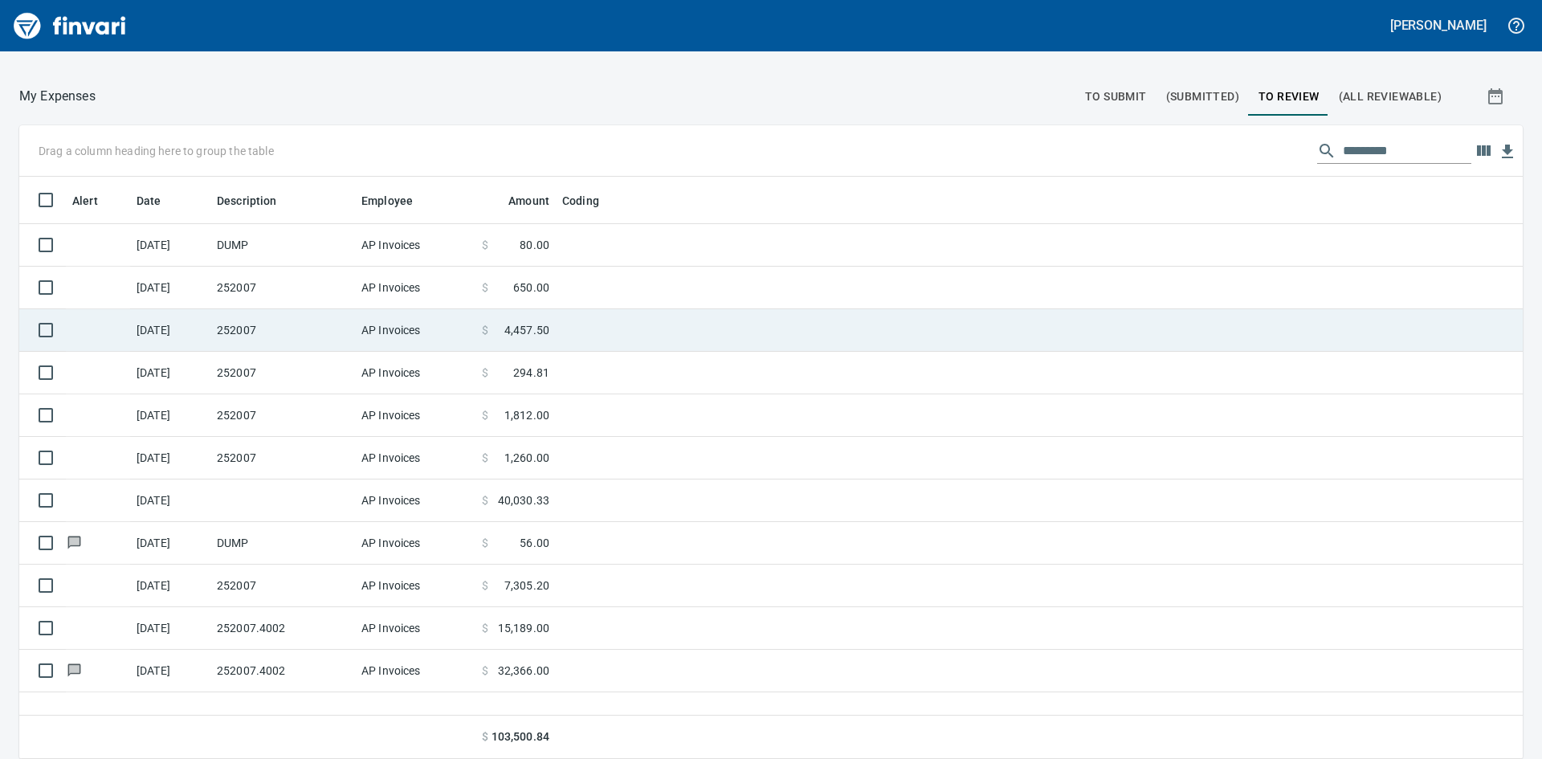
scroll to position [570, 1479]
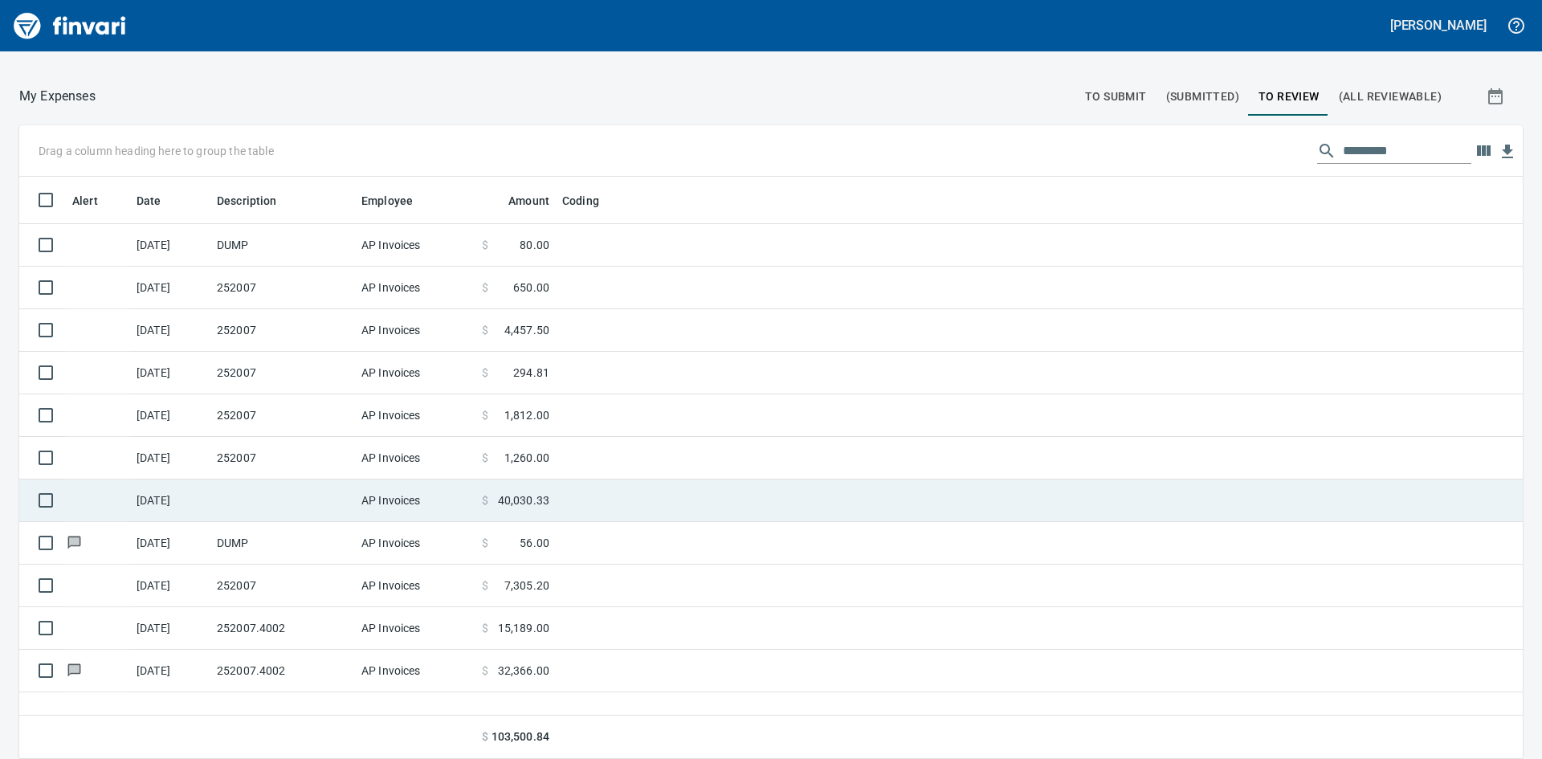
click at [320, 491] on td at bounding box center [282, 500] width 145 height 43
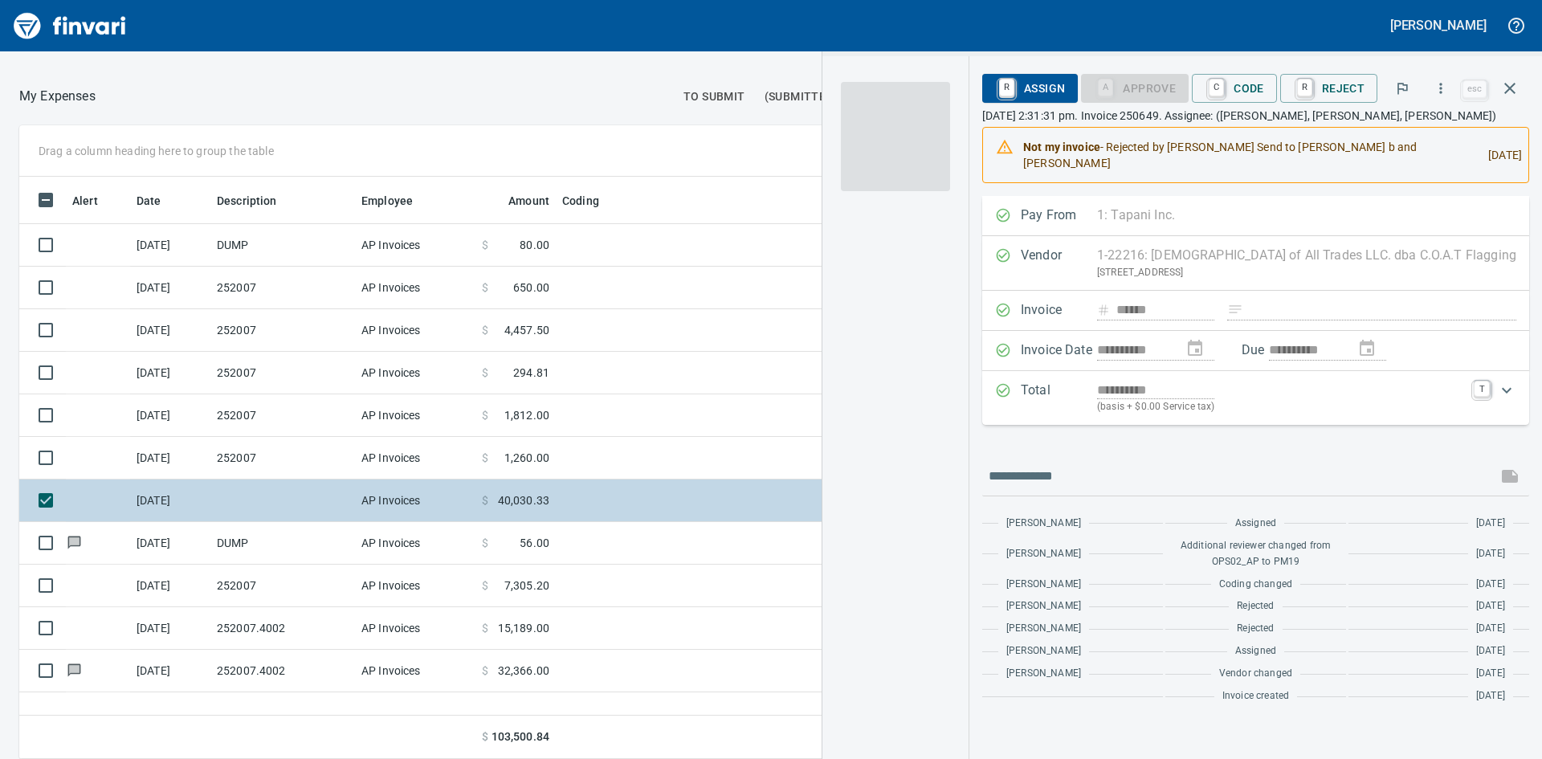
scroll to position [570, 1078]
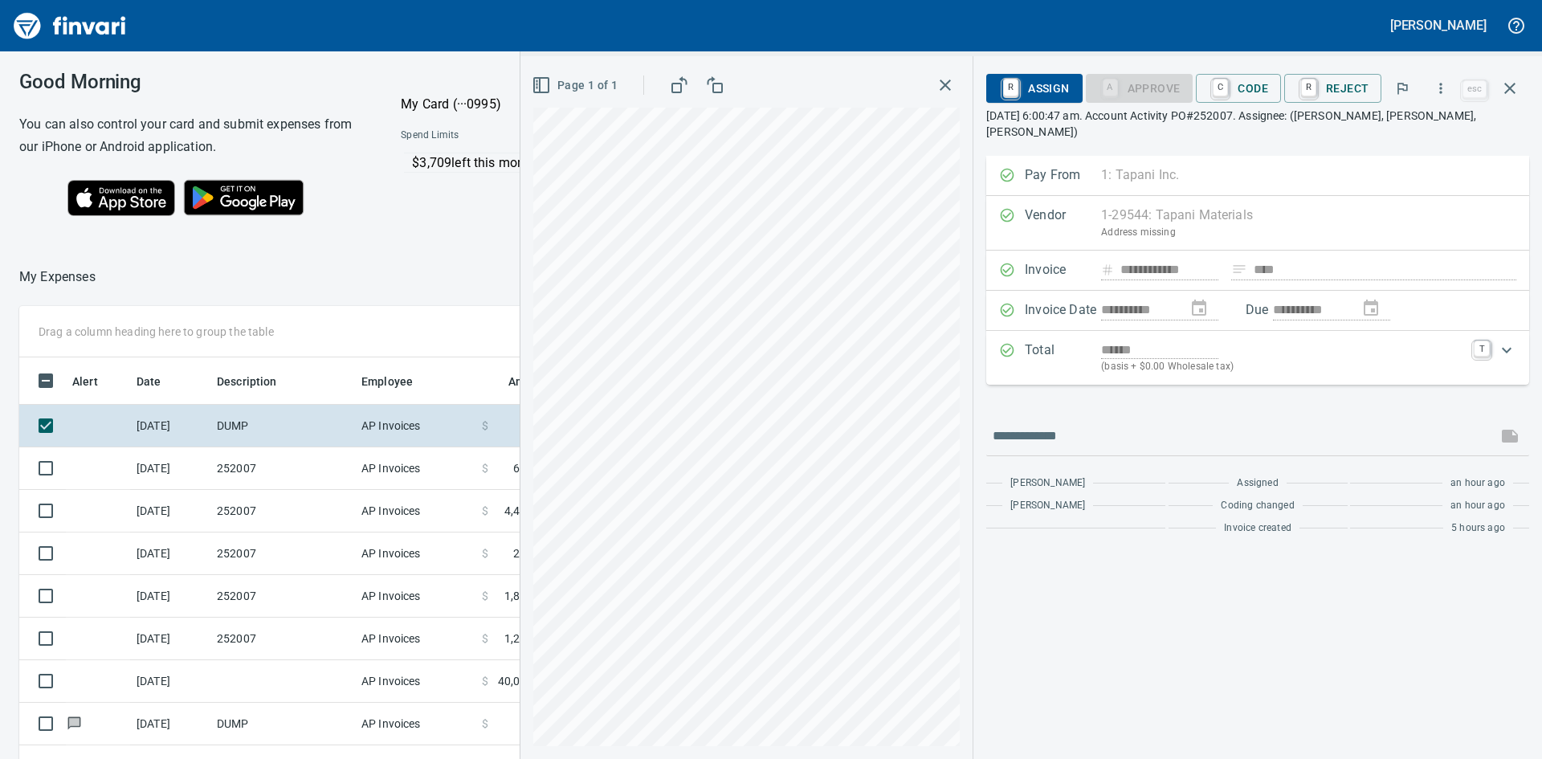
scroll to position [570, 1078]
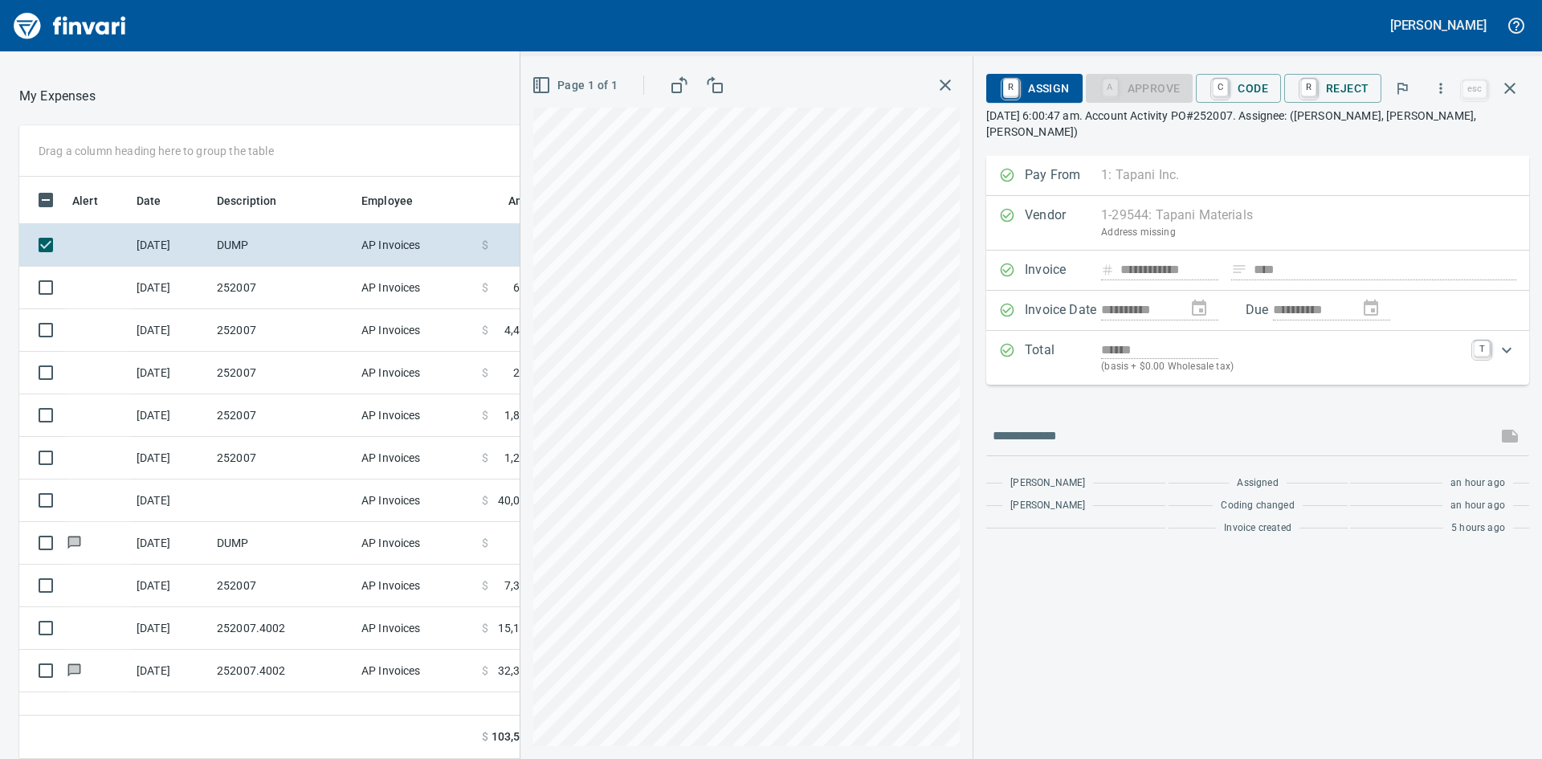
click at [948, 81] on icon "button" at bounding box center [944, 84] width 19 height 19
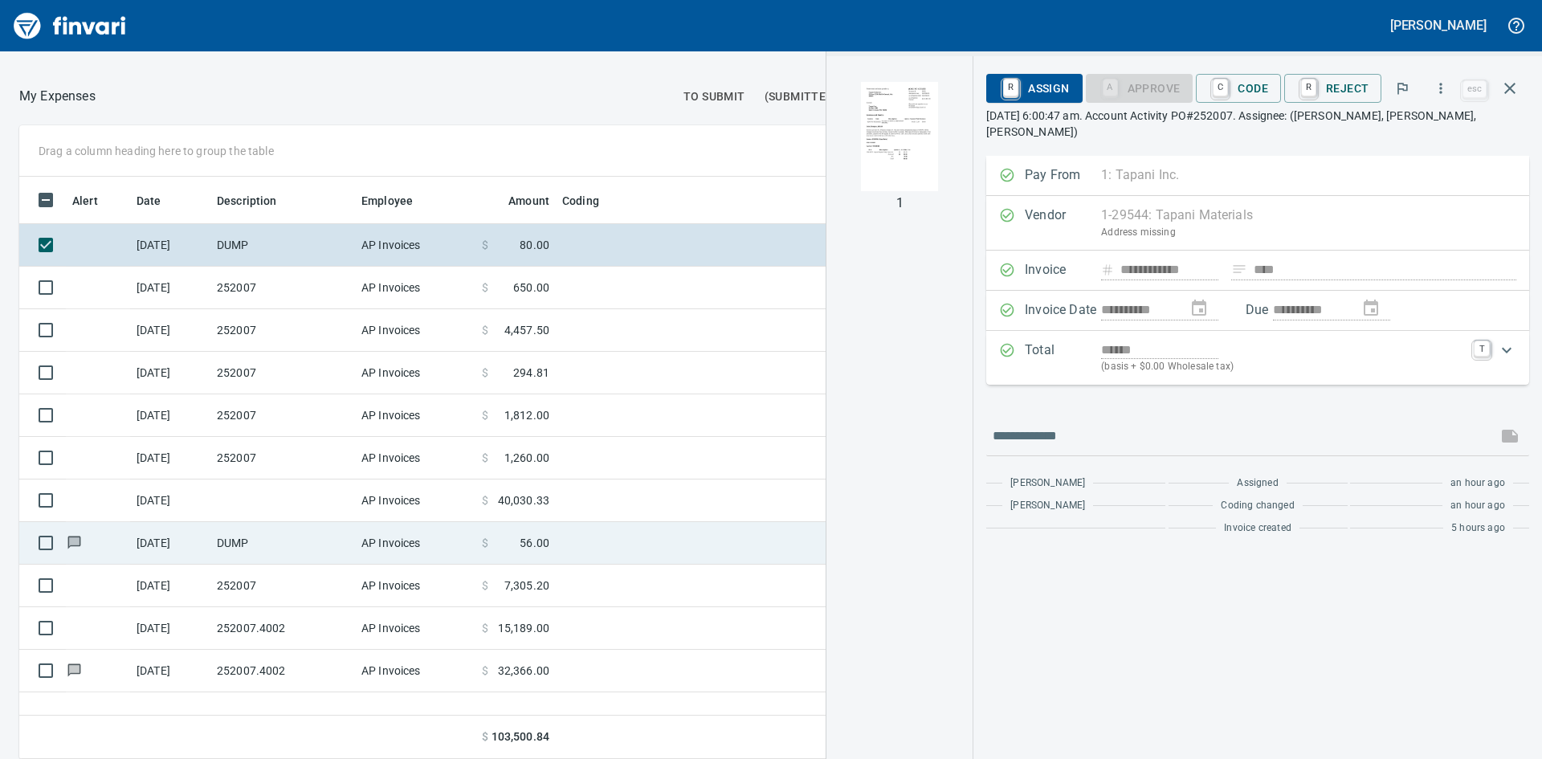
click at [225, 552] on td "DUMP" at bounding box center [282, 543] width 145 height 43
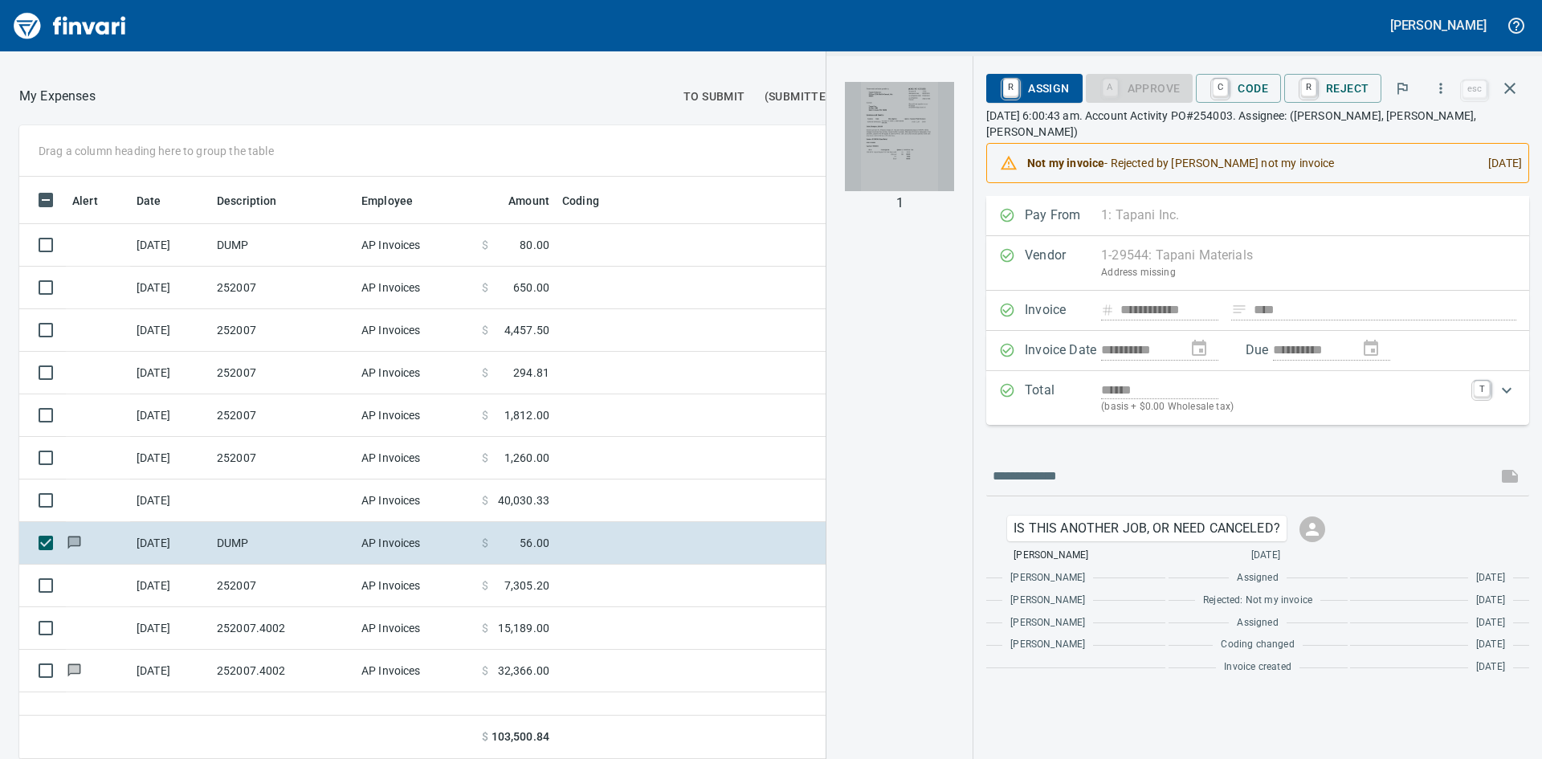
click at [923, 146] on img "button" at bounding box center [899, 136] width 109 height 109
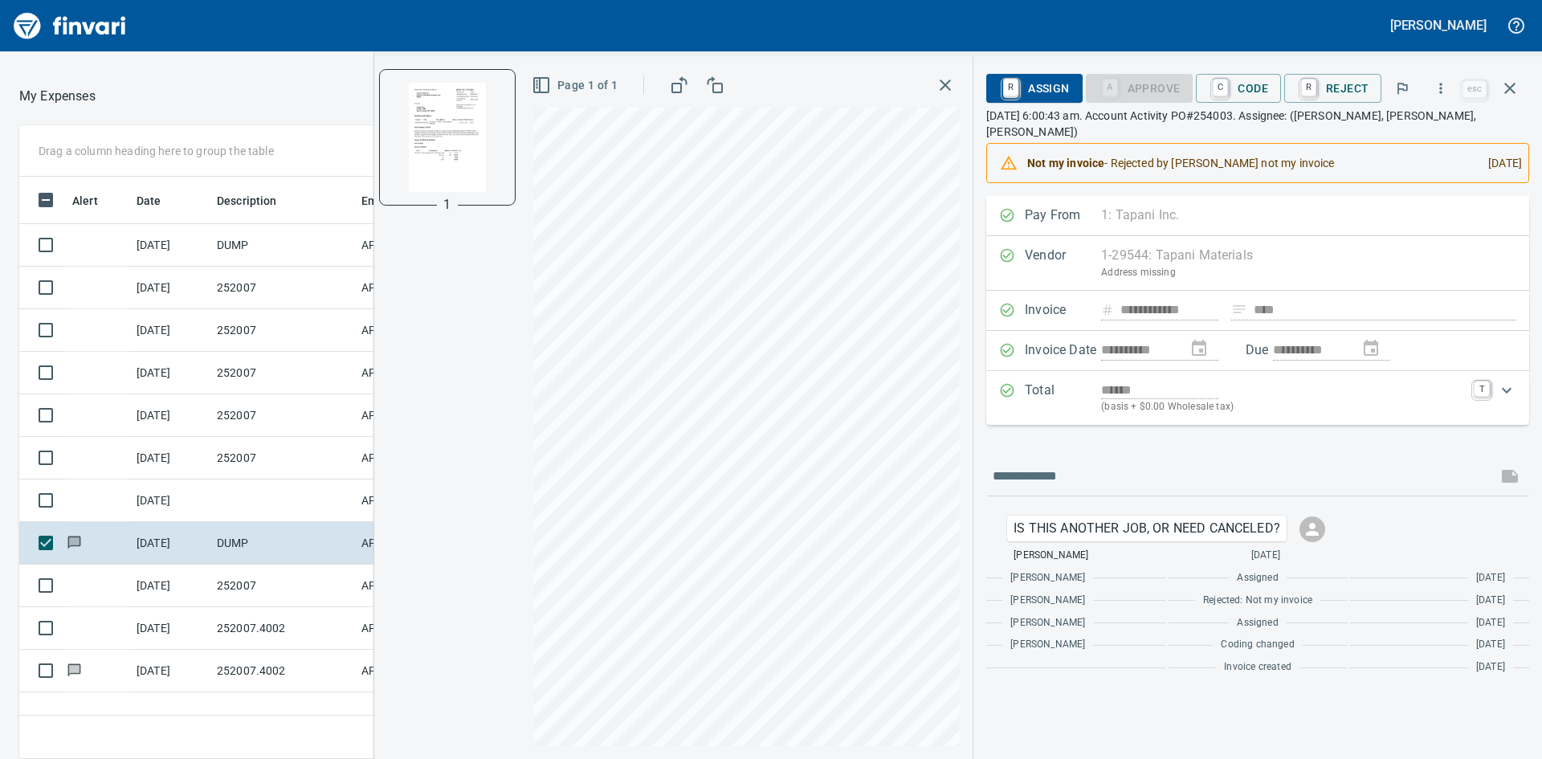
click at [949, 87] on icon "button" at bounding box center [944, 84] width 11 height 11
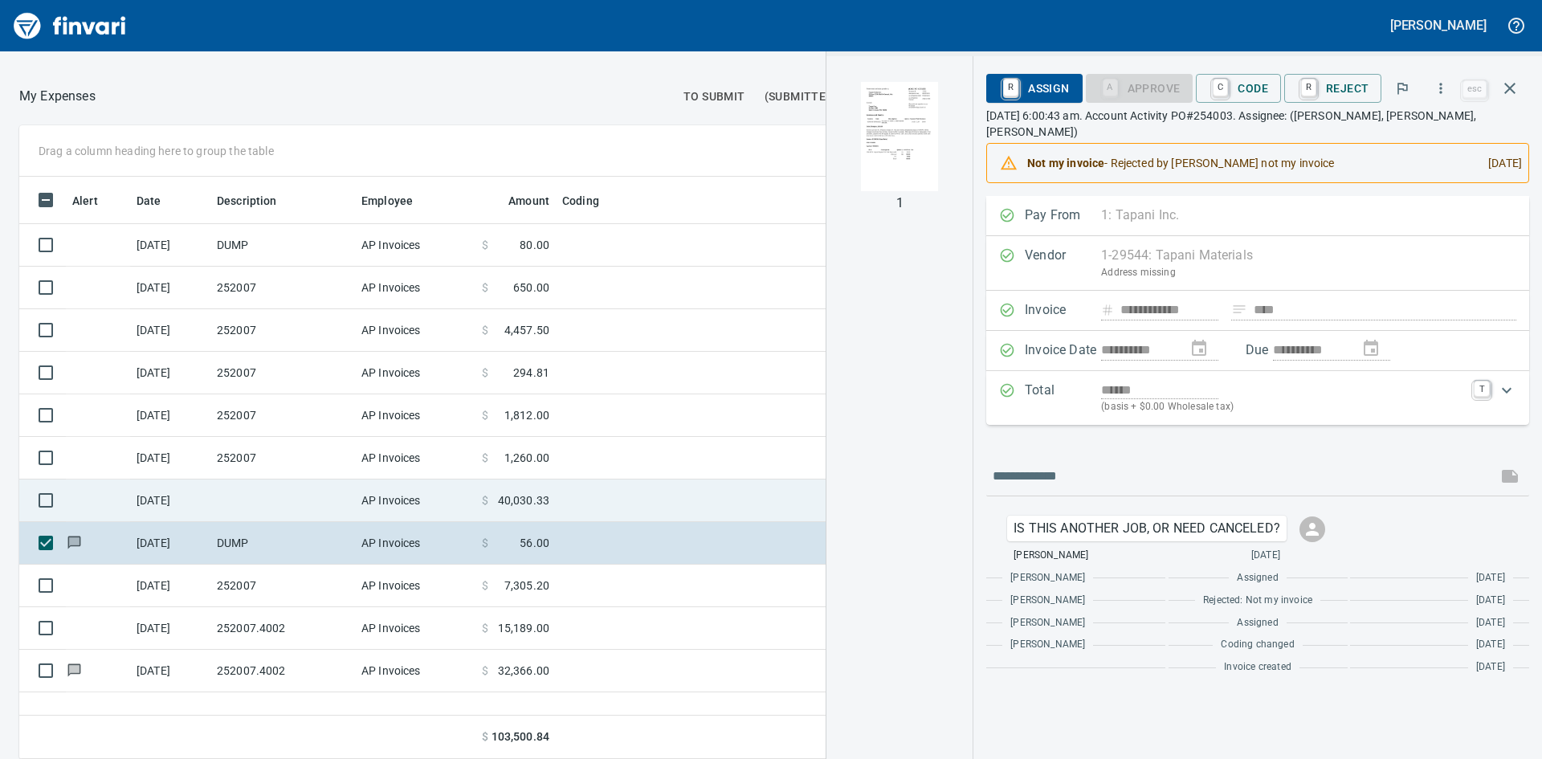
click at [243, 500] on td at bounding box center [282, 500] width 145 height 43
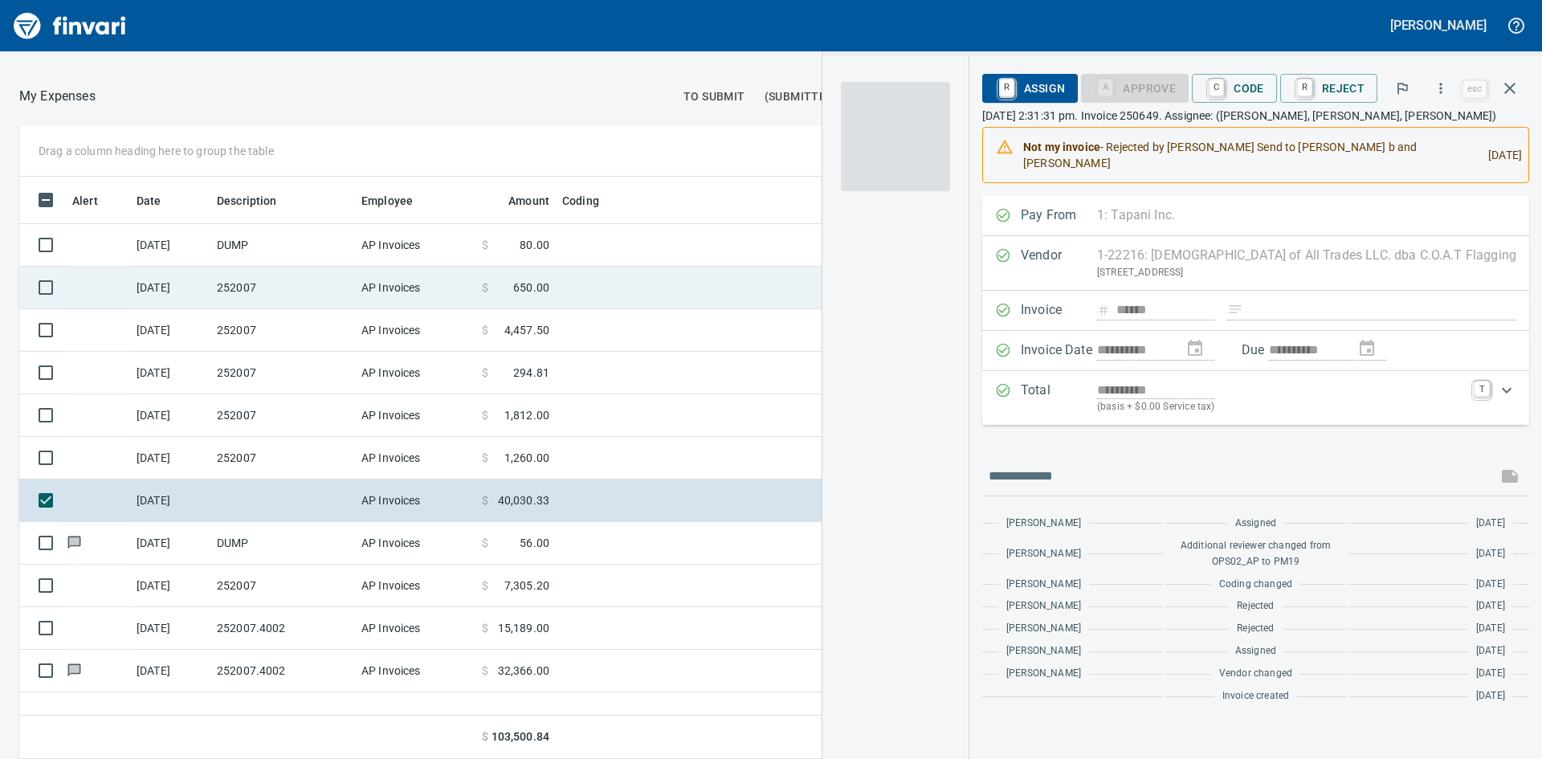
click at [246, 251] on td "DUMP" at bounding box center [282, 245] width 145 height 43
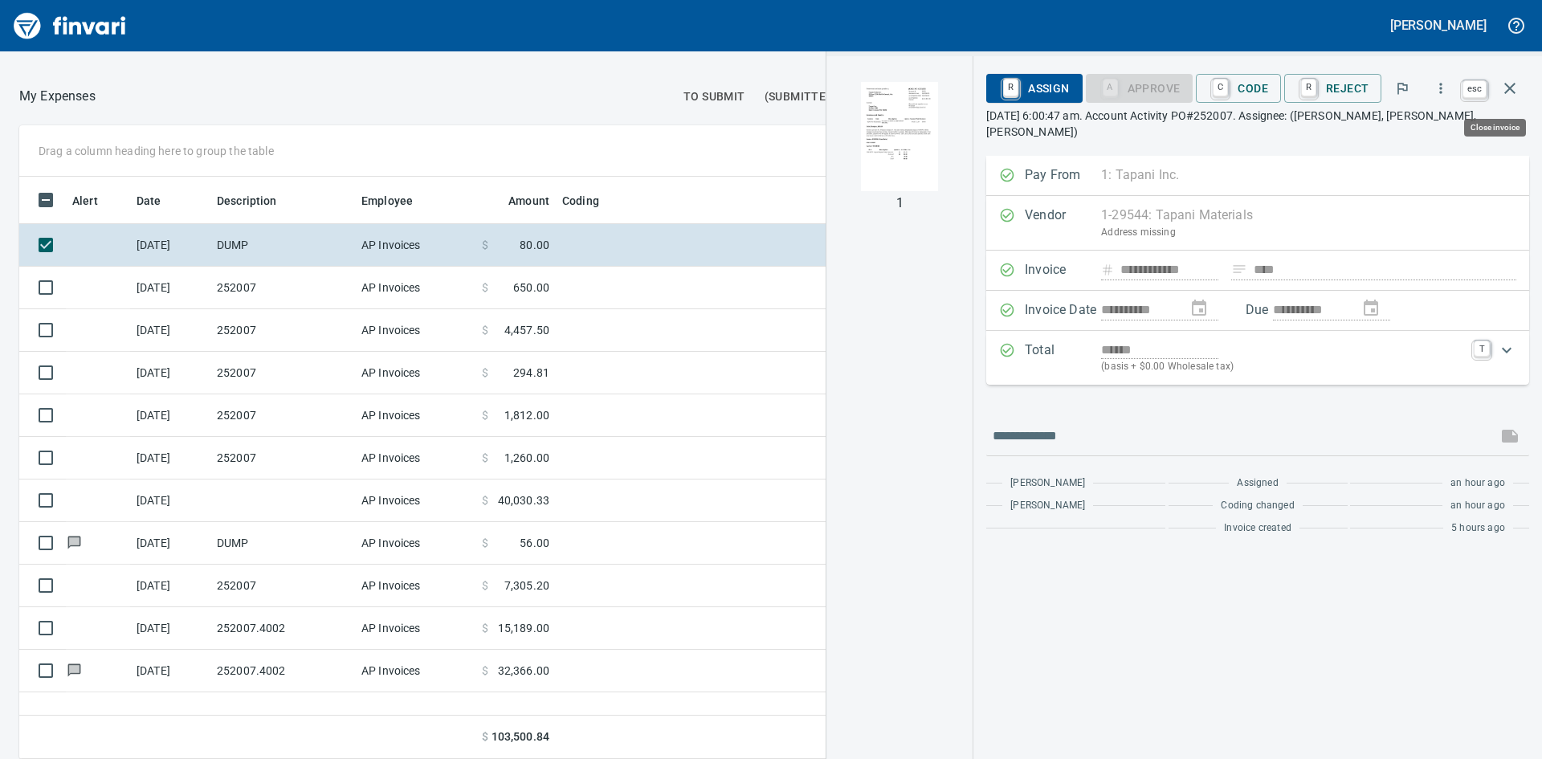
scroll to position [570, 1078]
click at [1514, 91] on icon "button" at bounding box center [1509, 88] width 19 height 19
